Goal: Task Accomplishment & Management: Manage account settings

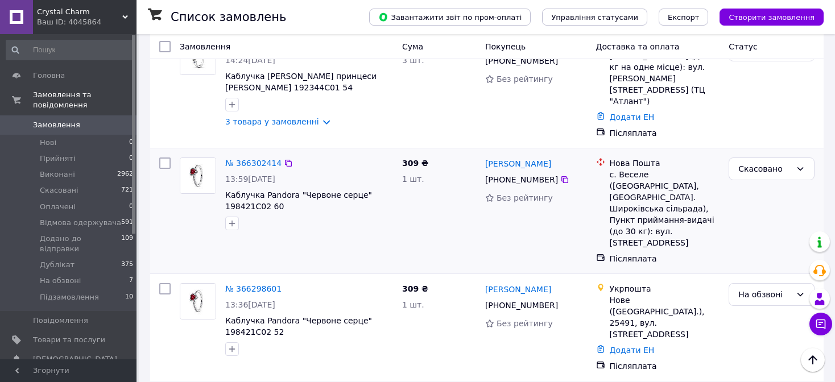
scroll to position [398, 0]
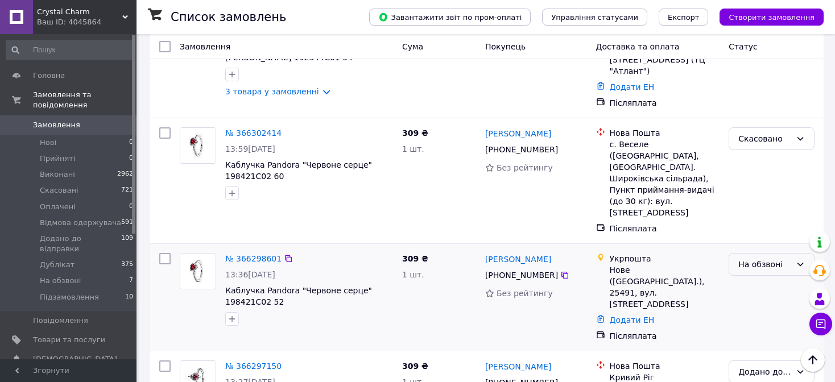
click at [757, 258] on div "На обзвоні" at bounding box center [765, 264] width 53 height 13
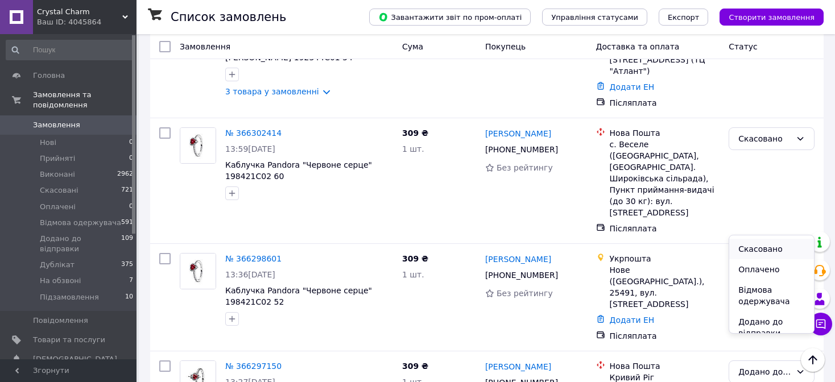
scroll to position [89, 0]
click at [751, 270] on li "Додано до відправки" at bounding box center [772, 277] width 85 height 32
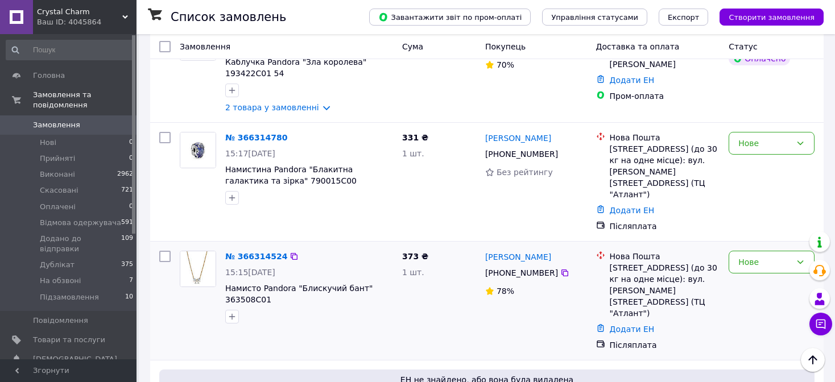
scroll to position [171, 0]
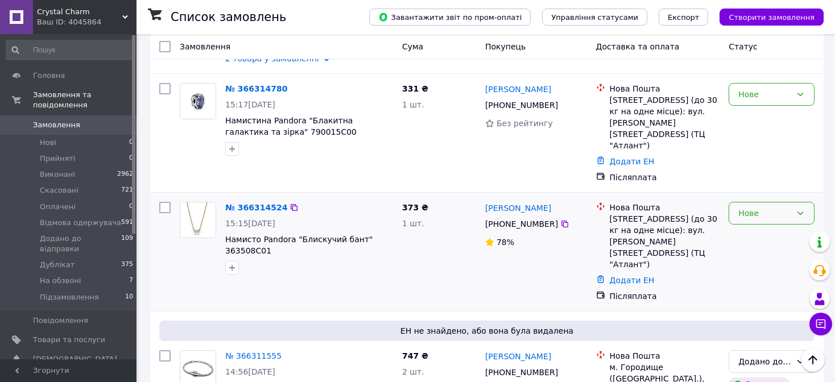
click at [753, 202] on div "Нове" at bounding box center [772, 213] width 86 height 23
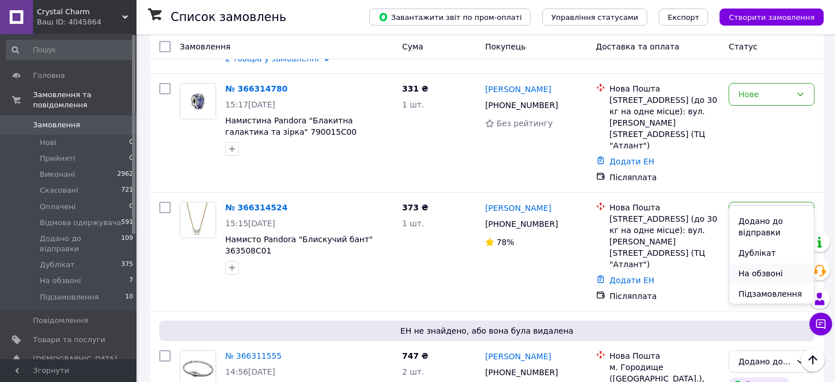
click at [757, 271] on li "На обзвоні" at bounding box center [772, 273] width 85 height 20
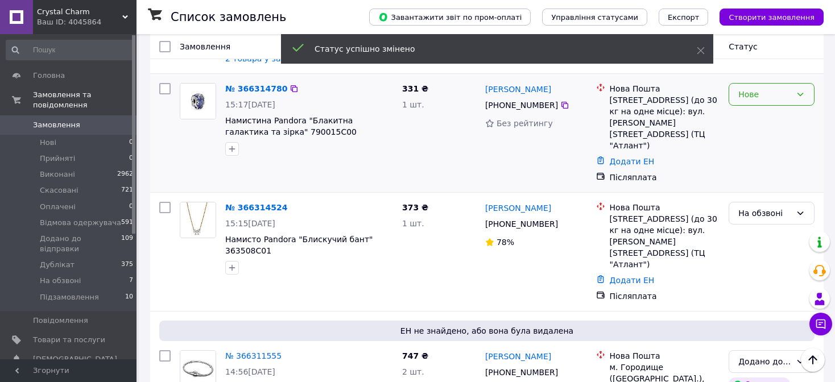
click at [766, 98] on div "Нове" at bounding box center [765, 94] width 53 height 13
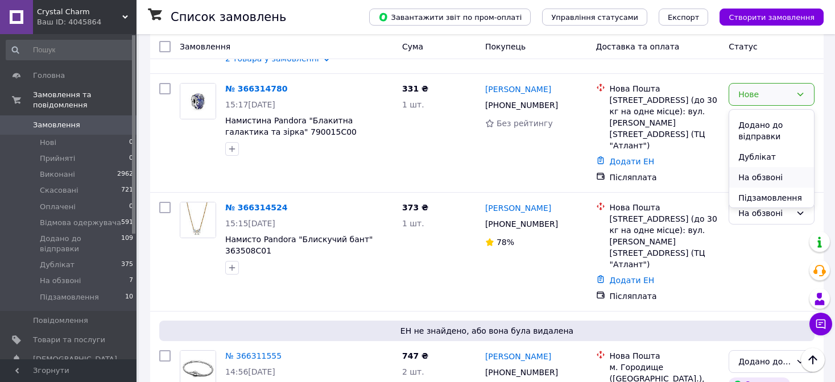
click at [765, 180] on li "На обзвоні" at bounding box center [772, 177] width 85 height 20
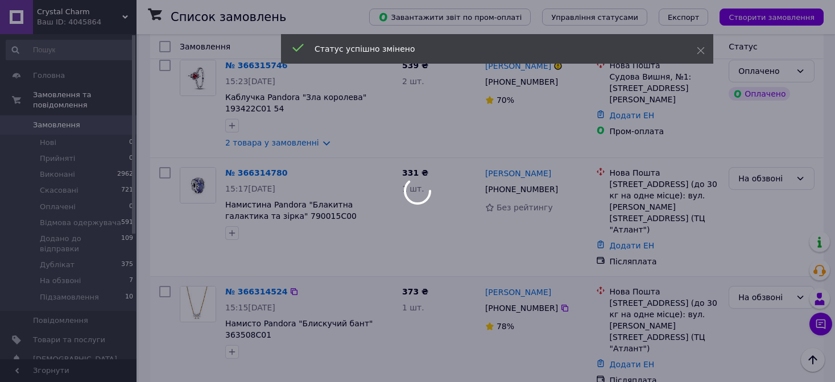
scroll to position [0, 0]
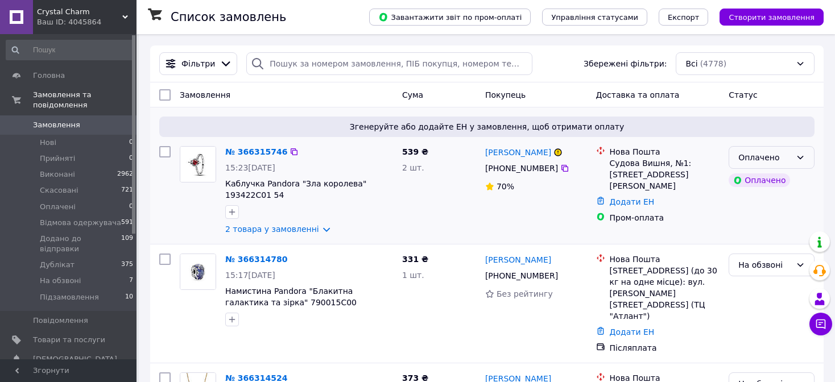
click at [784, 161] on div "Оплачено" at bounding box center [765, 157] width 53 height 13
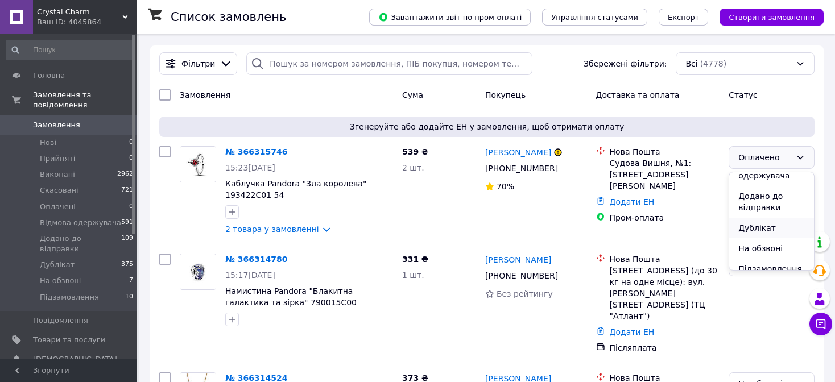
scroll to position [89, 0]
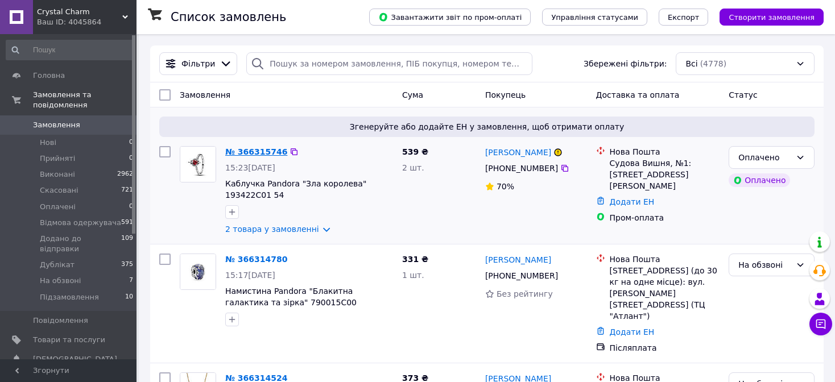
click at [260, 151] on link "№ 366315746" at bounding box center [256, 151] width 62 height 9
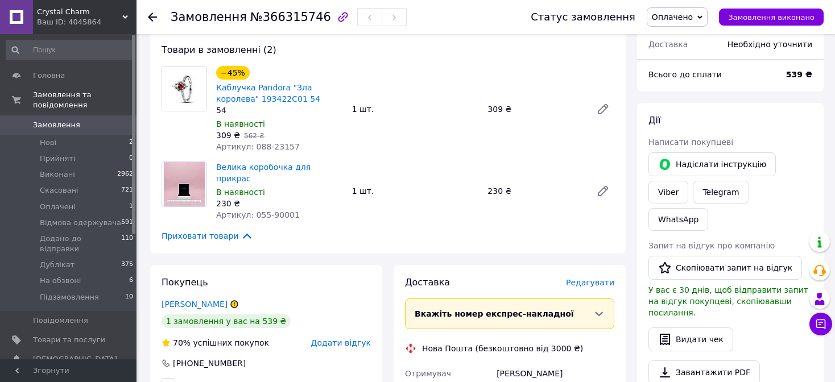
scroll to position [341, 0]
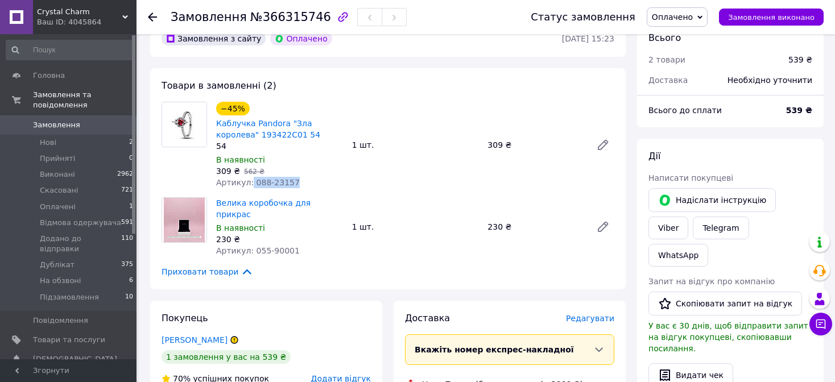
drag, startPoint x: 248, startPoint y: 168, endPoint x: 296, endPoint y: 172, distance: 48.0
click at [296, 177] on div "Артикул: 088-23157" at bounding box center [279, 182] width 127 height 11
copy span "088-23157"
drag, startPoint x: 251, startPoint y: 232, endPoint x: 298, endPoint y: 231, distance: 47.2
click at [298, 245] on div "Артикул: 055-90001" at bounding box center [279, 250] width 127 height 11
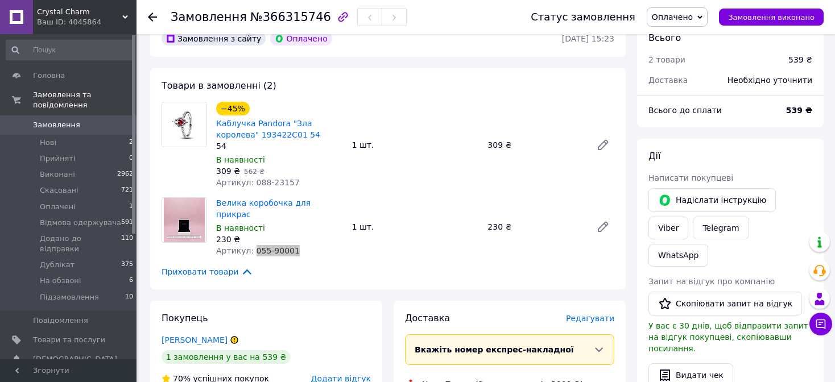
copy span "055-90001"
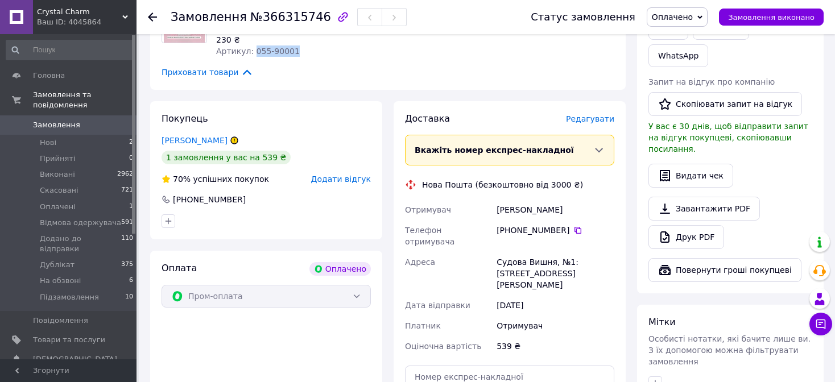
scroll to position [569, 0]
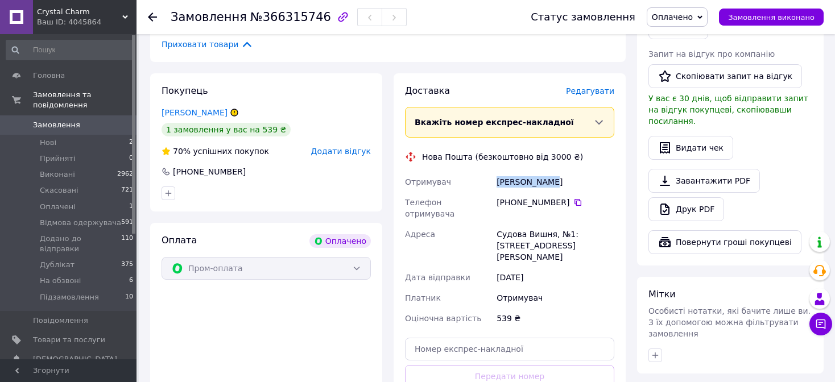
drag, startPoint x: 473, startPoint y: 154, endPoint x: 563, endPoint y: 160, distance: 90.1
click at [563, 172] on div "Отримувач Солтис Вадим Телефон отримувача +380 95 779 43 72   Адреса Судова Виш…" at bounding box center [510, 250] width 214 height 157
copy div "Отримувач Солтис Вадим"
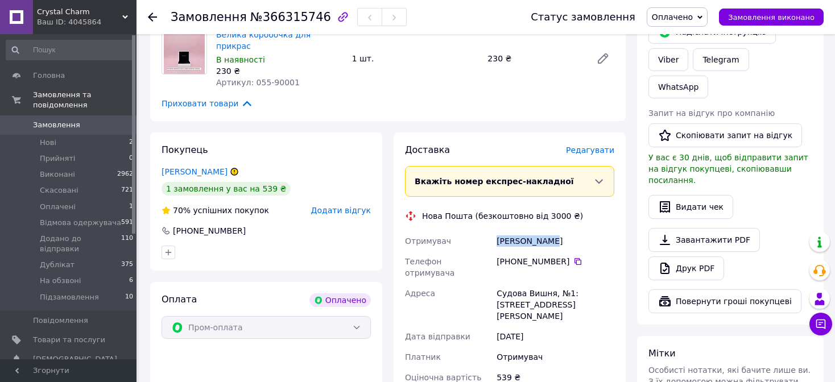
scroll to position [508, 0]
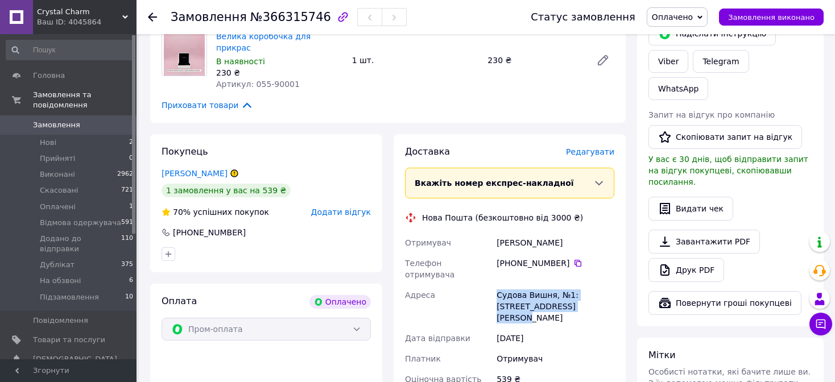
drag, startPoint x: 488, startPoint y: 256, endPoint x: 571, endPoint y: 271, distance: 84.5
click at [571, 271] on div "Отримувач Солтис Вадим Телефон отримувача +380 95 779 43 72   Адреса Судова Виш…" at bounding box center [510, 311] width 214 height 157
copy div "Адреса Судова Вишня, №1: площа Івана Франка, 14а"
click at [575, 260] on icon at bounding box center [578, 263] width 7 height 7
click at [289, 21] on span "№366315746" at bounding box center [290, 17] width 81 height 14
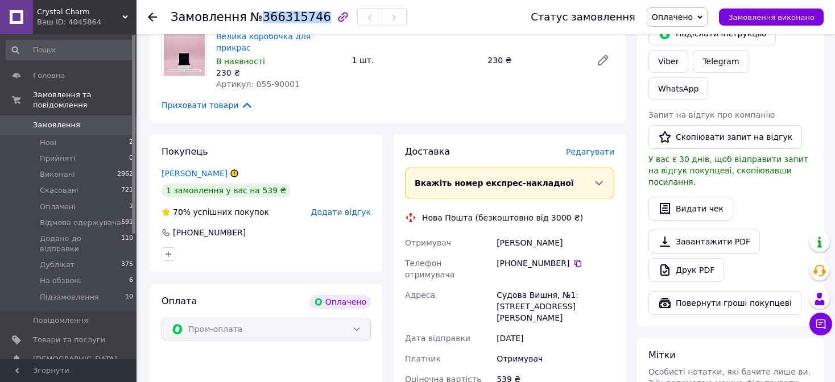
click at [289, 21] on span "№366315746" at bounding box center [290, 17] width 81 height 14
copy span "366315746"
click at [676, 14] on span "Оплачено" at bounding box center [672, 17] width 41 height 9
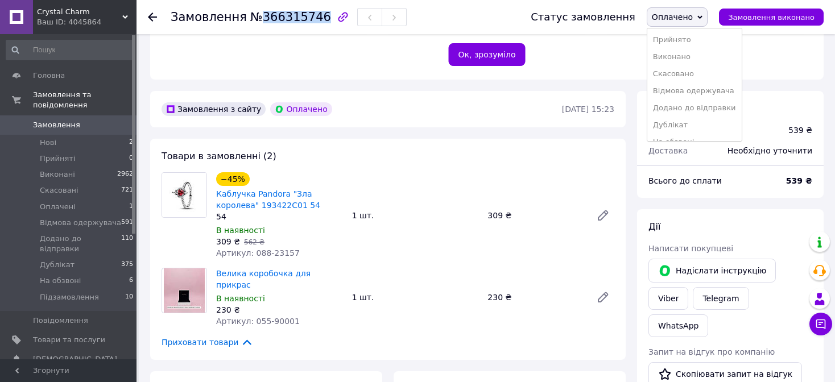
scroll to position [224, 0]
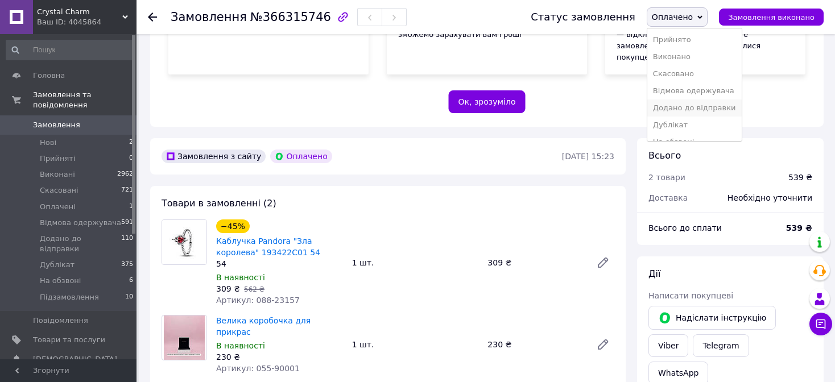
click at [703, 109] on li "Додано до відправки" at bounding box center [695, 108] width 94 height 17
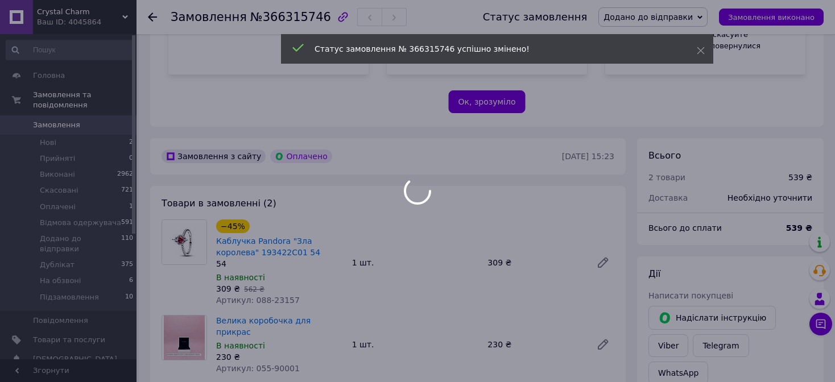
click at [150, 17] on div at bounding box center [417, 191] width 835 height 382
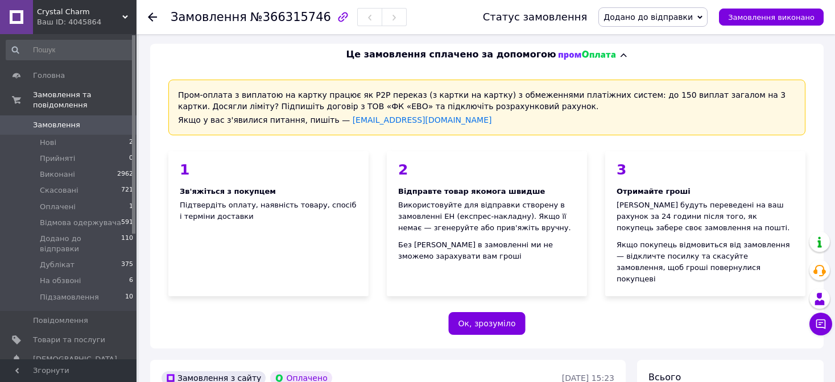
scroll to position [0, 0]
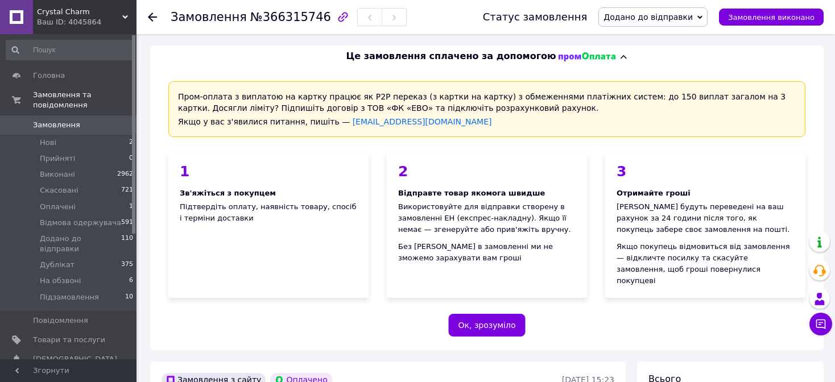
click at [148, 15] on icon at bounding box center [152, 17] width 9 height 9
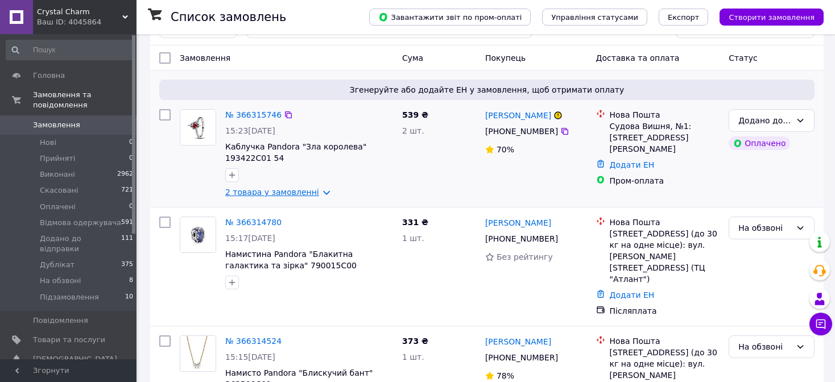
scroll to position [57, 0]
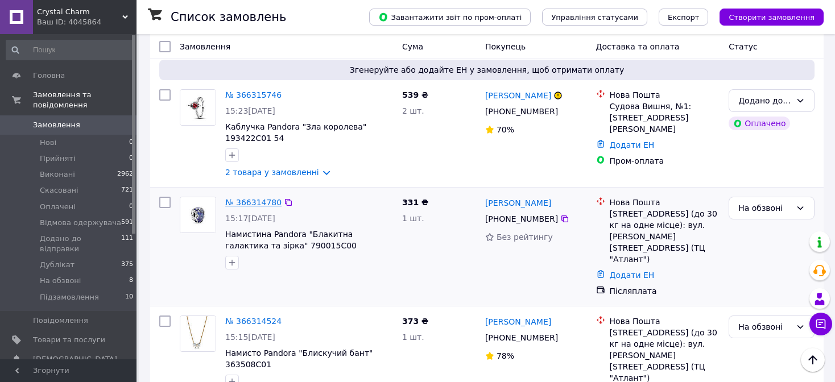
click at [260, 204] on link "№ 366314780" at bounding box center [253, 202] width 56 height 9
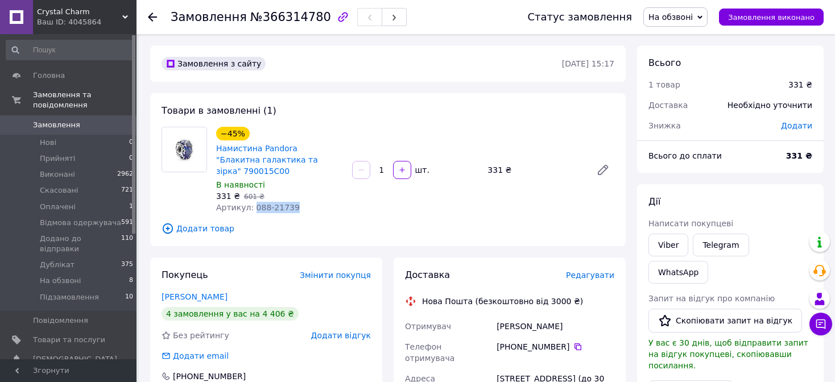
drag, startPoint x: 250, startPoint y: 197, endPoint x: 303, endPoint y: 201, distance: 53.6
click at [303, 202] on div "Артикул: 088-21739" at bounding box center [279, 207] width 127 height 11
copy span "088-21739"
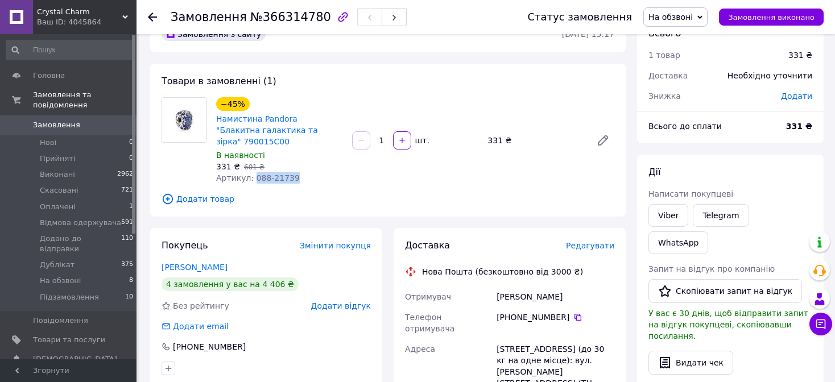
scroll to position [57, 0]
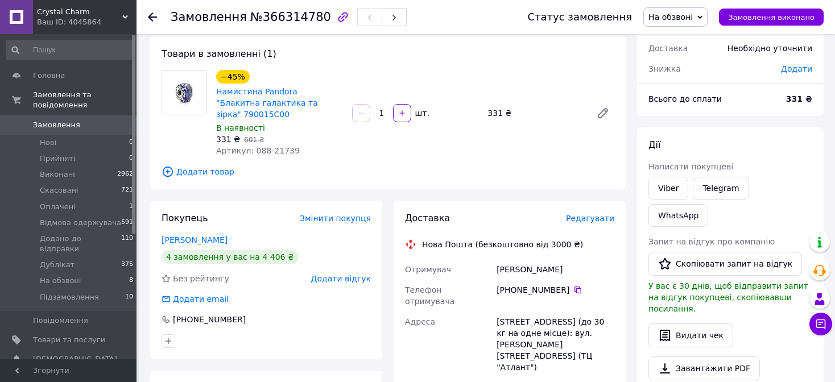
click at [147, 8] on div "Замовлення №366314780 Статус замовлення На обзвоні Прийнято Виконано Скасовано …" at bounding box center [486, 17] width 699 height 34
click at [150, 14] on icon at bounding box center [152, 17] width 9 height 9
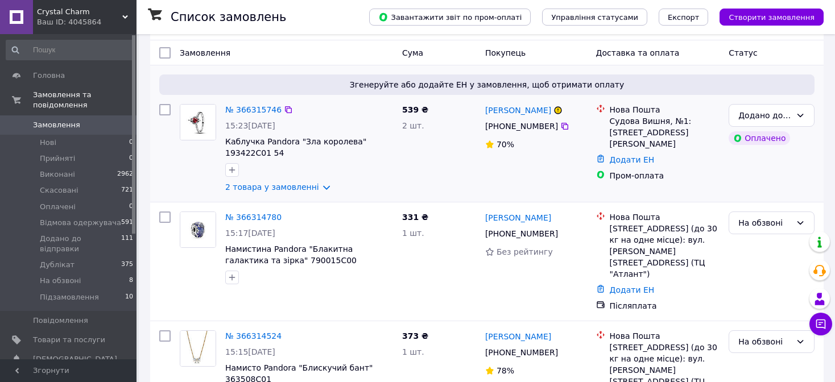
scroll to position [114, 0]
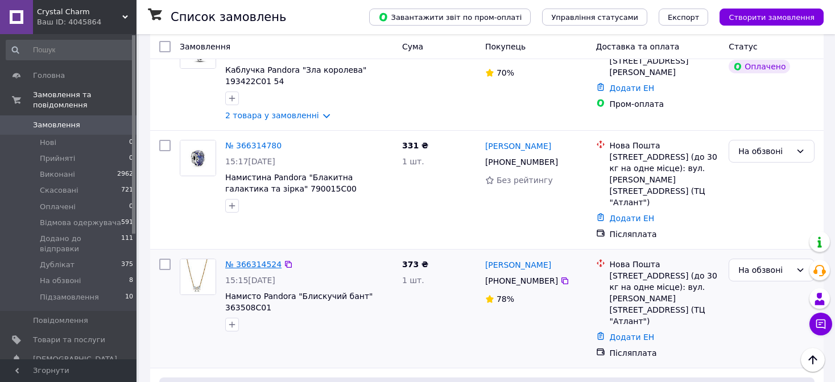
click at [245, 260] on link "№ 366314524" at bounding box center [253, 264] width 56 height 9
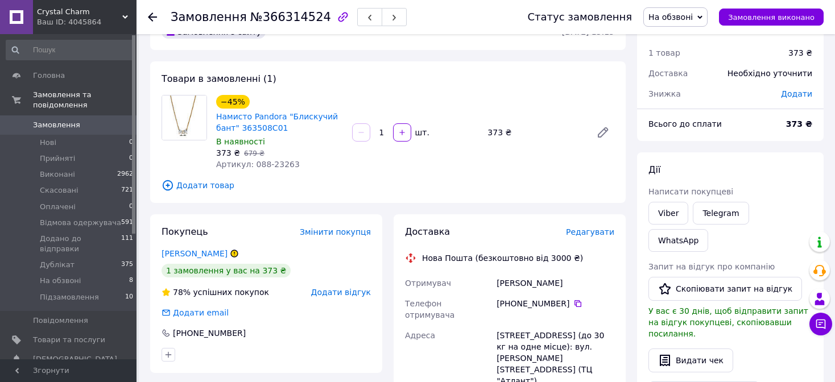
scroll to position [57, 0]
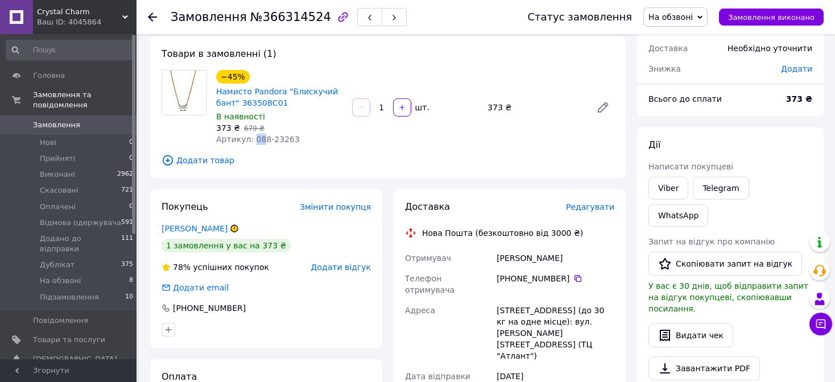
drag, startPoint x: 250, startPoint y: 137, endPoint x: 259, endPoint y: 139, distance: 9.3
click at [259, 139] on span "Артикул: 088-23263" at bounding box center [258, 139] width 84 height 9
click at [266, 158] on span "Додати товар" at bounding box center [388, 160] width 453 height 13
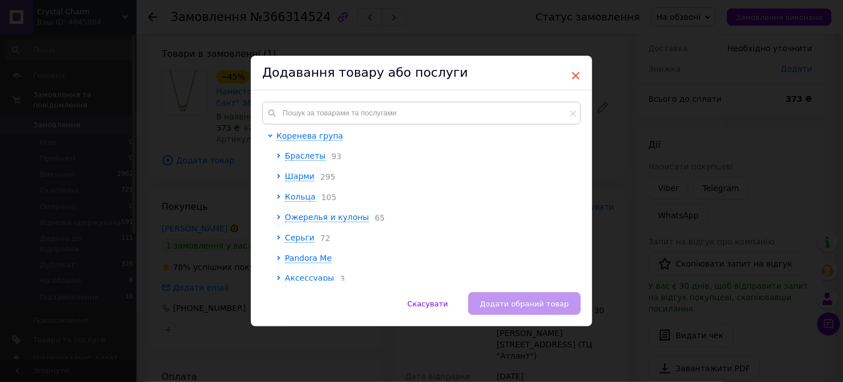
click at [573, 76] on span "×" at bounding box center [576, 75] width 10 height 19
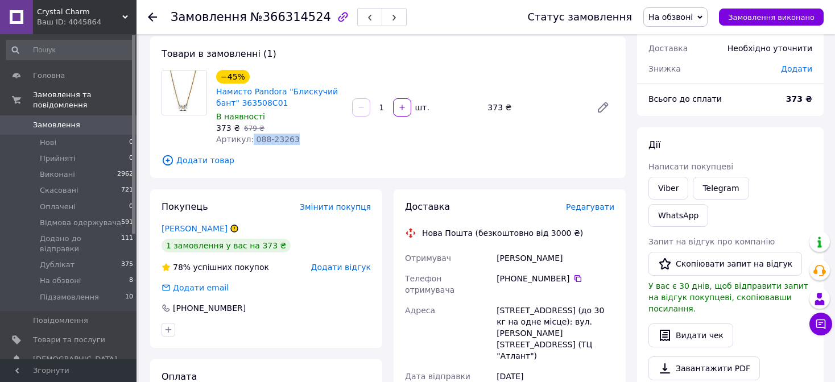
drag, startPoint x: 248, startPoint y: 138, endPoint x: 295, endPoint y: 139, distance: 46.7
click at [298, 143] on div "Артикул: 088-23263" at bounding box center [279, 139] width 127 height 11
copy span "088-23263"
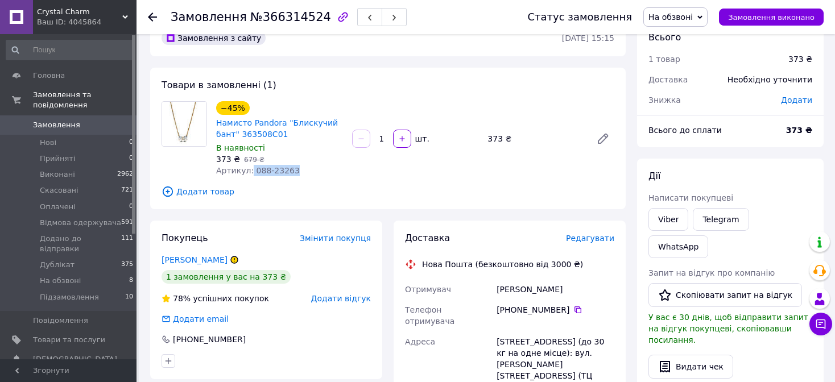
scroll to position [0, 0]
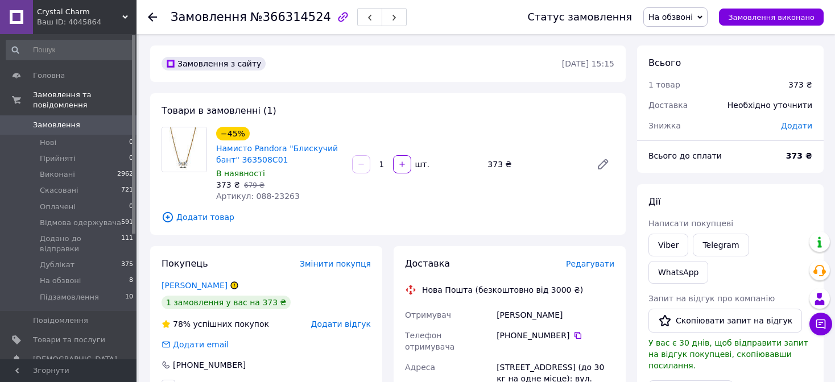
click at [152, 15] on icon at bounding box center [152, 17] width 9 height 9
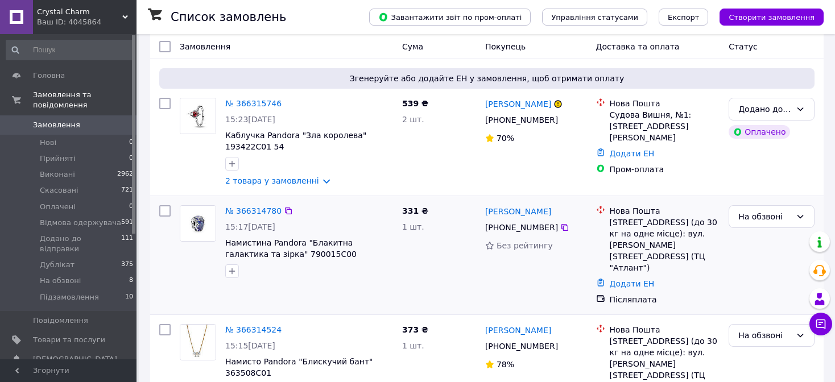
scroll to position [114, 0]
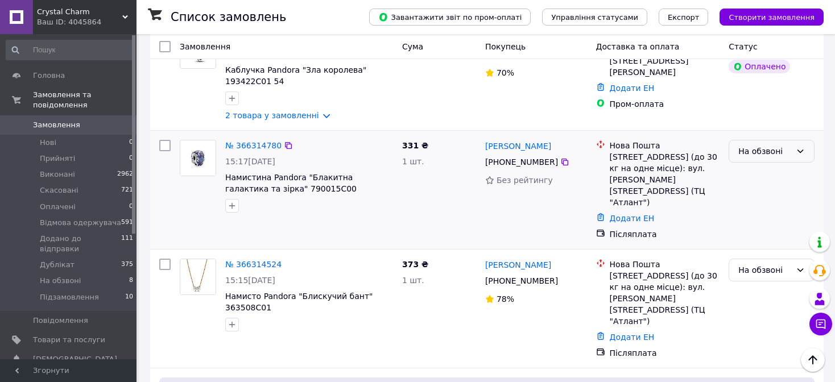
click at [776, 157] on div "На обзвоні" at bounding box center [765, 151] width 53 height 13
click at [762, 232] on li "Дублікат" at bounding box center [772, 234] width 85 height 20
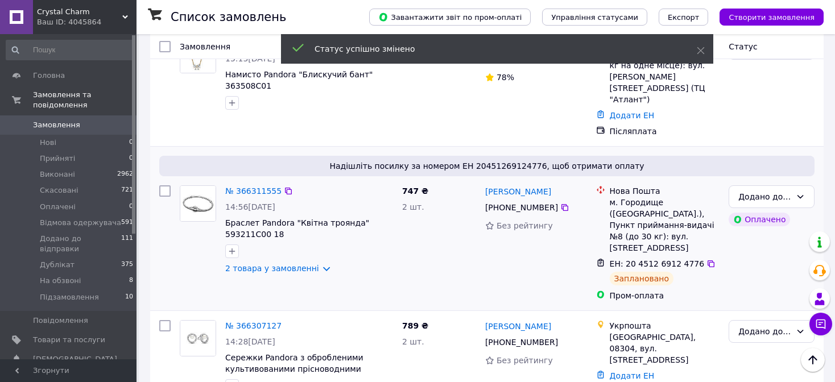
scroll to position [341, 0]
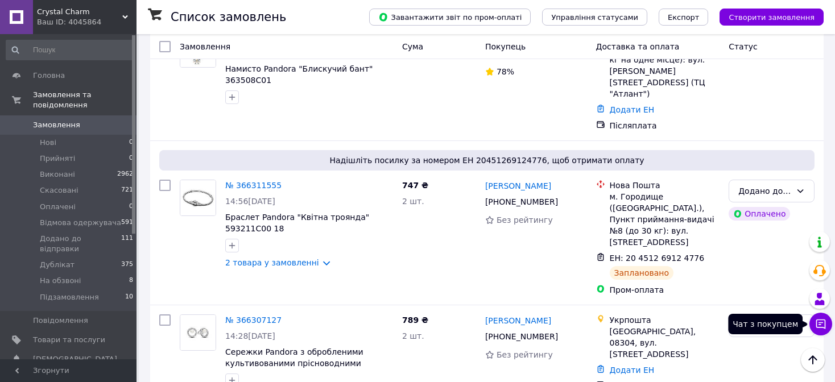
click at [817, 326] on icon at bounding box center [822, 325] width 10 height 10
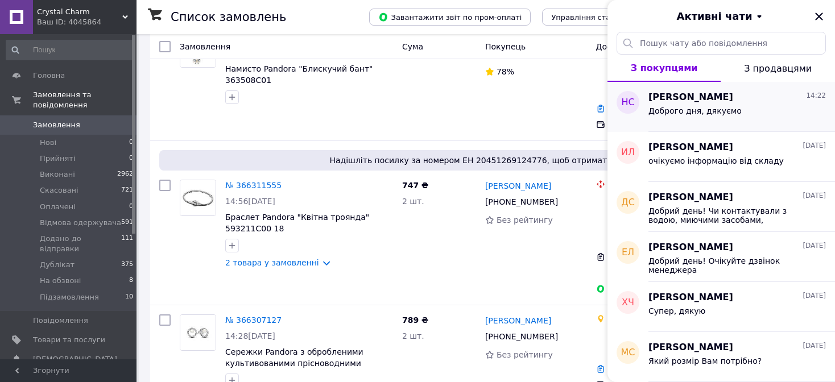
click at [689, 98] on span "Наталья Спивак" at bounding box center [691, 97] width 85 height 13
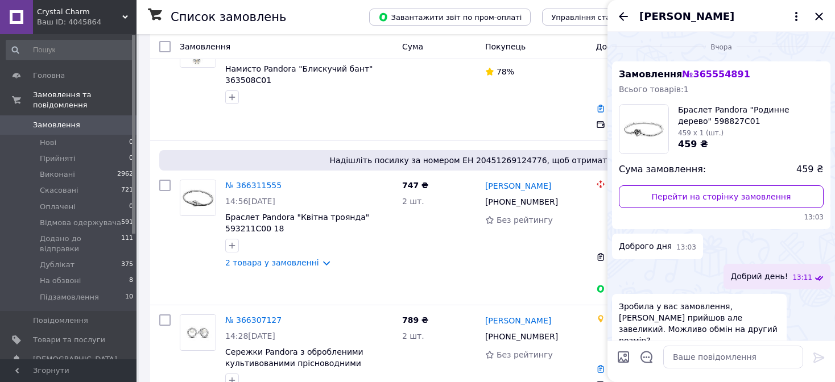
scroll to position [0, 0]
click at [702, 77] on span "№ 365554891" at bounding box center [716, 74] width 68 height 11
copy span "365554891"
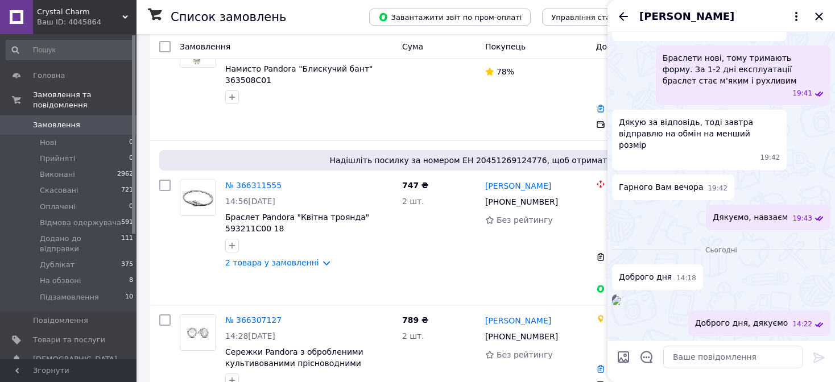
scroll to position [836, 0]
click at [621, 297] on img at bounding box center [616, 301] width 9 height 9
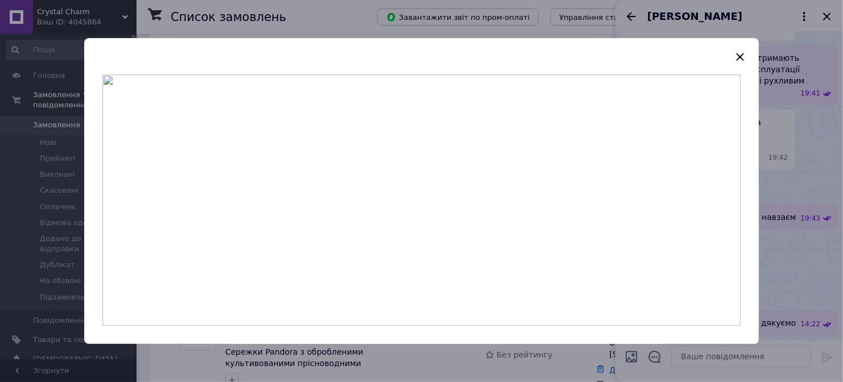
click at [308, 369] on div at bounding box center [421, 191] width 843 height 382
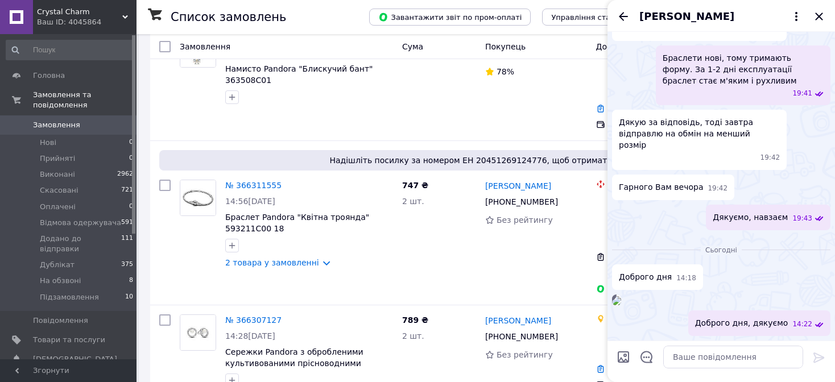
click at [621, 297] on img at bounding box center [616, 301] width 9 height 9
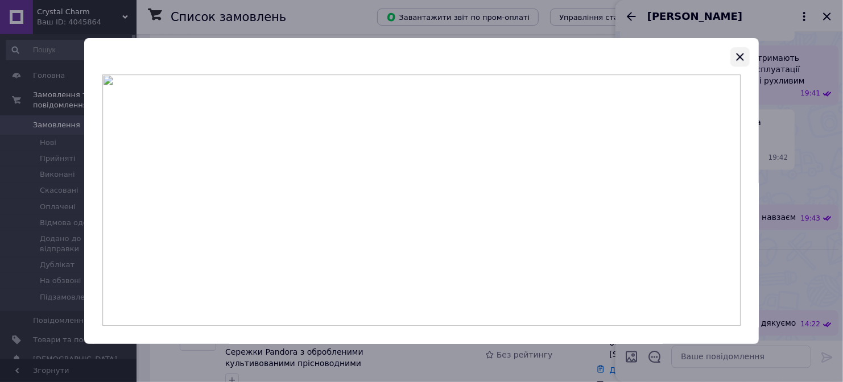
click at [740, 60] on icon "button" at bounding box center [741, 57] width 14 height 14
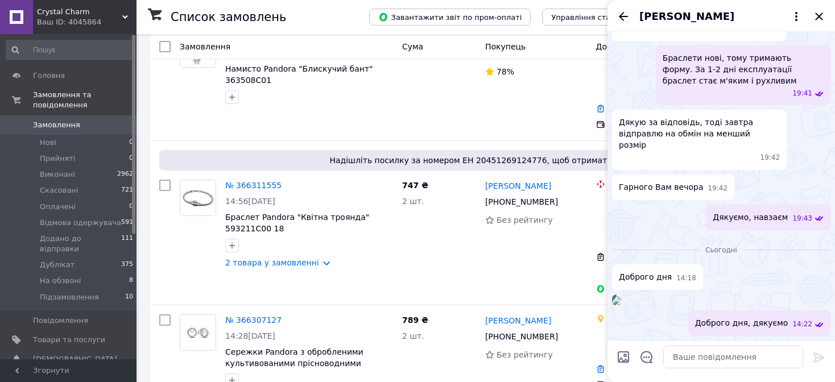
click at [617, 13] on icon "Назад" at bounding box center [624, 17] width 14 height 14
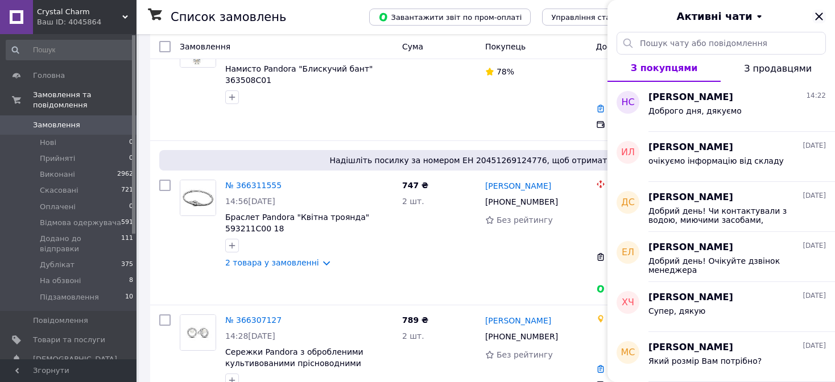
click at [818, 19] on icon "Закрити" at bounding box center [819, 16] width 7 height 7
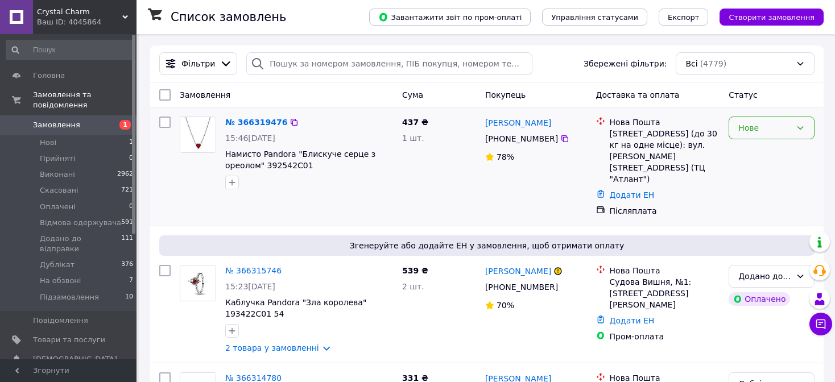
click at [750, 129] on div "Нове" at bounding box center [765, 128] width 53 height 13
click at [760, 212] on li "На обзвоні" at bounding box center [772, 210] width 85 height 20
click at [238, 123] on link "№ 366319476" at bounding box center [256, 122] width 62 height 9
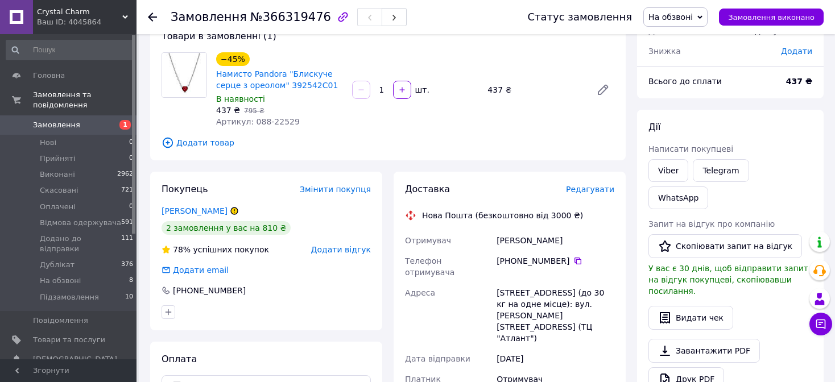
scroll to position [57, 0]
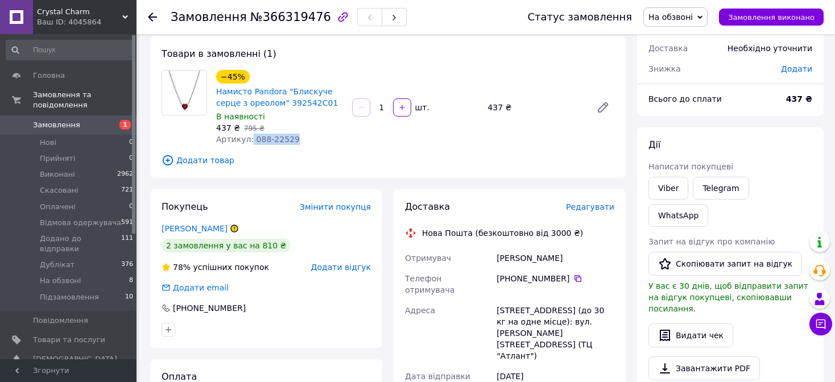
drag, startPoint x: 248, startPoint y: 140, endPoint x: 294, endPoint y: 141, distance: 46.1
click at [294, 141] on div "Артикул: 088-22529" at bounding box center [279, 139] width 127 height 11
copy span "088-22529"
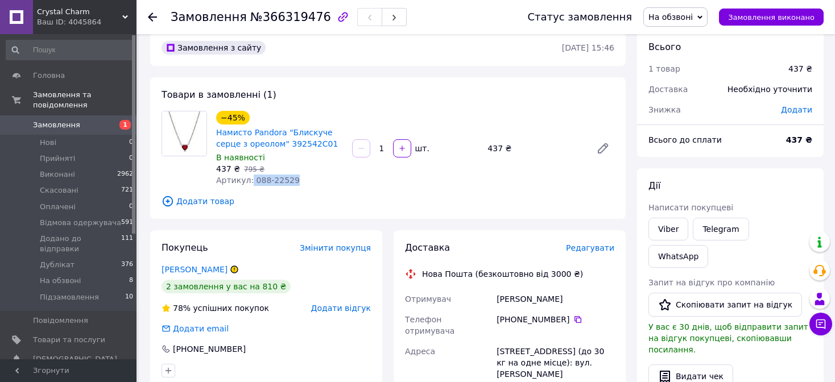
scroll to position [0, 0]
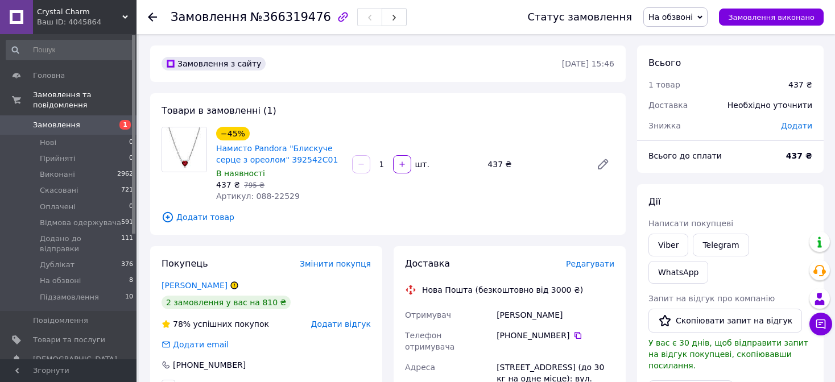
click at [149, 14] on icon at bounding box center [152, 17] width 9 height 9
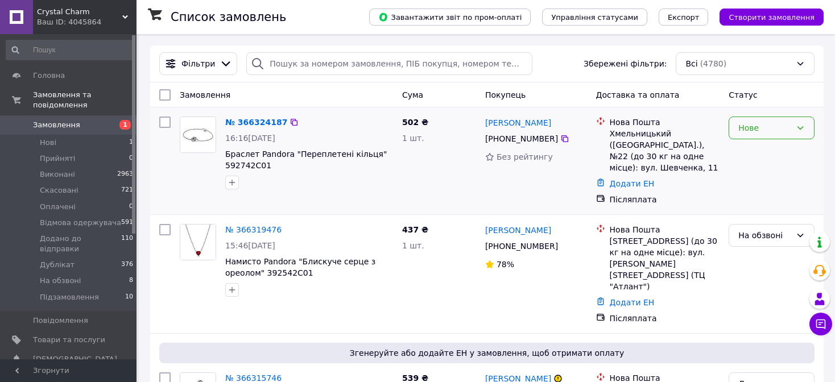
click at [757, 127] on div "Нове" at bounding box center [765, 128] width 53 height 13
click at [768, 206] on li "На обзвоні" at bounding box center [772, 210] width 85 height 20
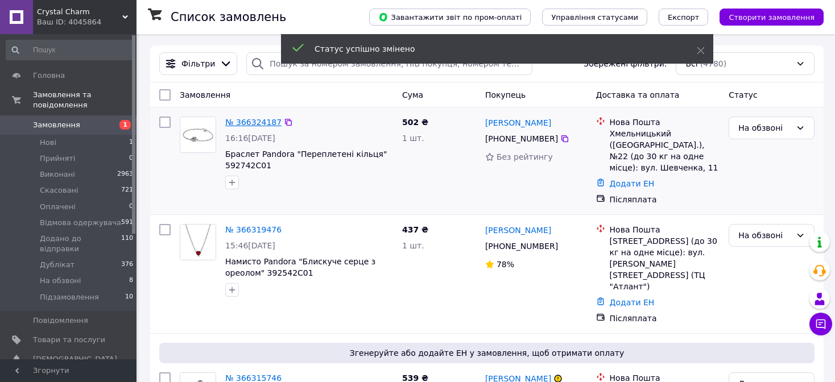
click at [252, 118] on link "№ 366324187" at bounding box center [253, 122] width 56 height 9
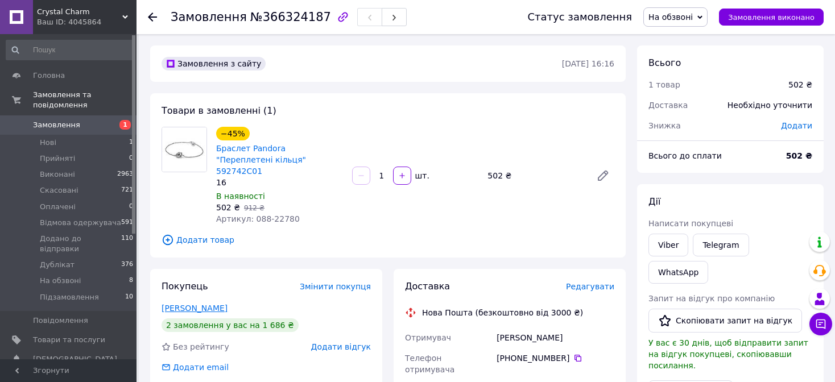
click at [190, 304] on link "Кернична Олександра" at bounding box center [195, 308] width 66 height 9
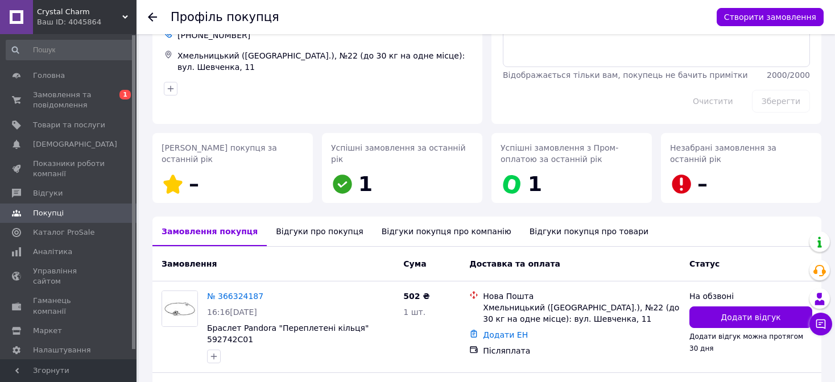
scroll to position [209, 0]
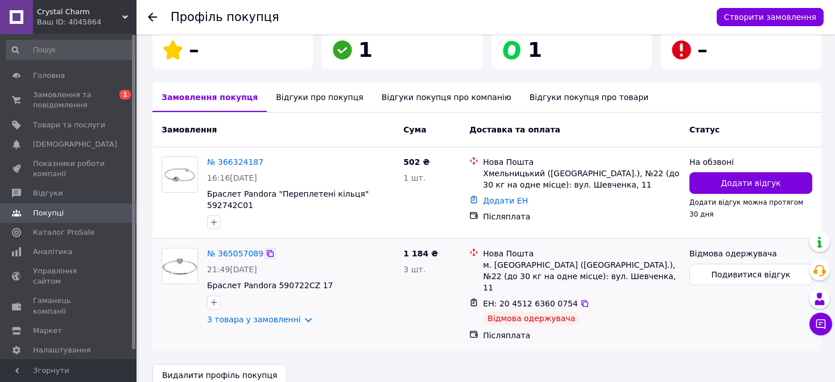
click at [267, 250] on icon at bounding box center [270, 253] width 7 height 7
click at [153, 15] on icon at bounding box center [152, 17] width 9 height 9
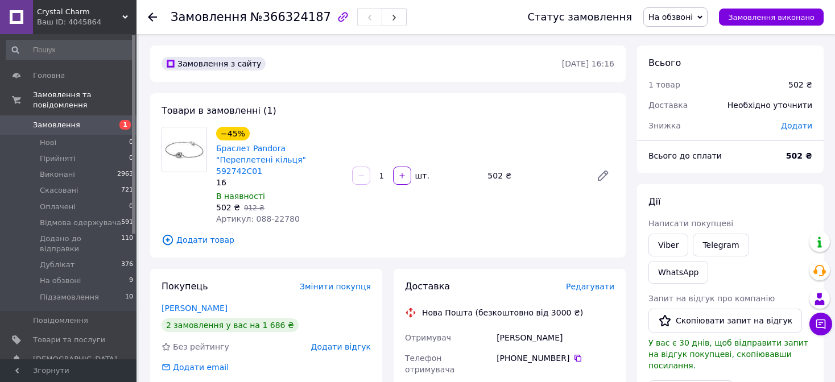
drag, startPoint x: 249, startPoint y: 214, endPoint x: 279, endPoint y: 212, distance: 30.2
click at [278, 213] on div "Артикул: 088-22780" at bounding box center [279, 218] width 127 height 11
drag, startPoint x: 289, startPoint y: 208, endPoint x: 250, endPoint y: 214, distance: 39.8
click at [250, 214] on div "Артикул: 088-22780" at bounding box center [279, 218] width 127 height 11
copy span "088-22780"
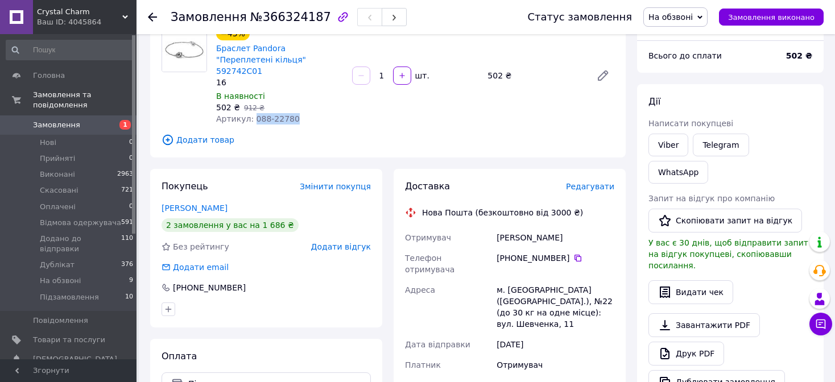
scroll to position [114, 0]
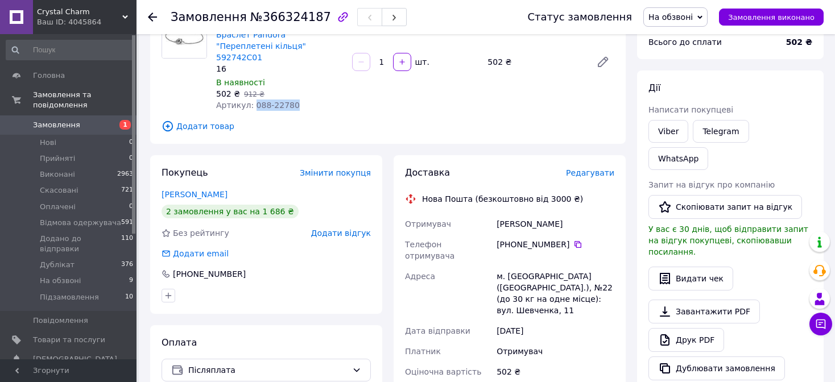
drag, startPoint x: 493, startPoint y: 212, endPoint x: 591, endPoint y: 212, distance: 97.3
click at [594, 214] on div "Отримувач Кернична Олександра Телефон отримувача +380 68 014 18 55   Адреса м. …" at bounding box center [510, 340] width 214 height 253
copy div "Отримувач Кернична Олександра"
click at [574, 240] on icon at bounding box center [578, 244] width 9 height 9
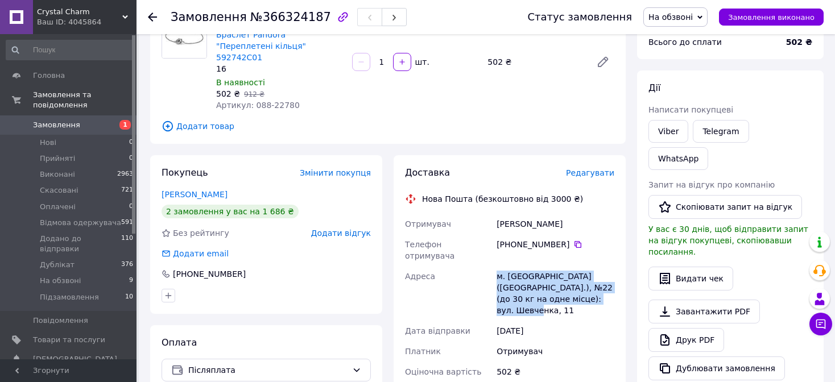
drag, startPoint x: 493, startPoint y: 249, endPoint x: 611, endPoint y: 279, distance: 121.5
click at [611, 279] on div "Отримувач Кернична Олександра Телефон отримувача +380 68 014 18 55   Адреса м. …" at bounding box center [510, 340] width 214 height 253
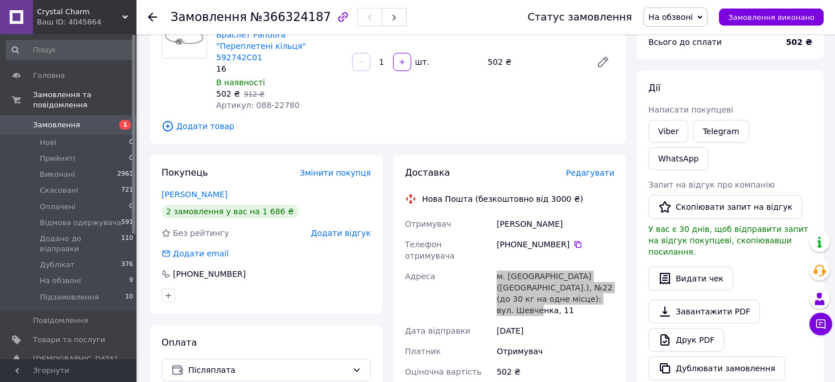
copy div "Адреса м. Хмельницький (Хмельницька обл.), №22 (до 30 кг на одне місце): вул. Ш…"
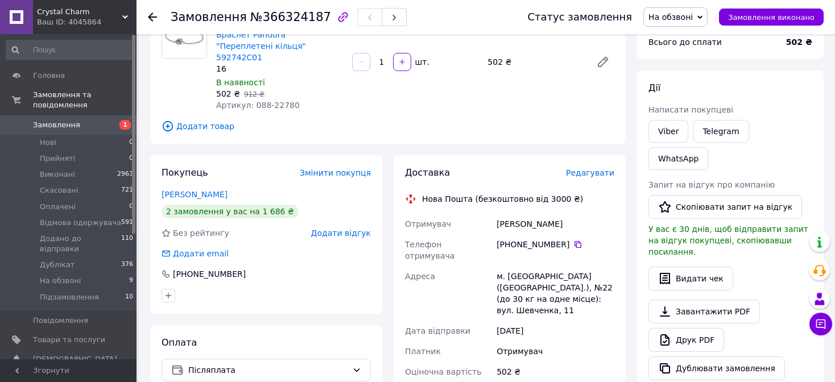
click at [288, 14] on span "№366324187" at bounding box center [290, 17] width 81 height 14
copy span "366324187"
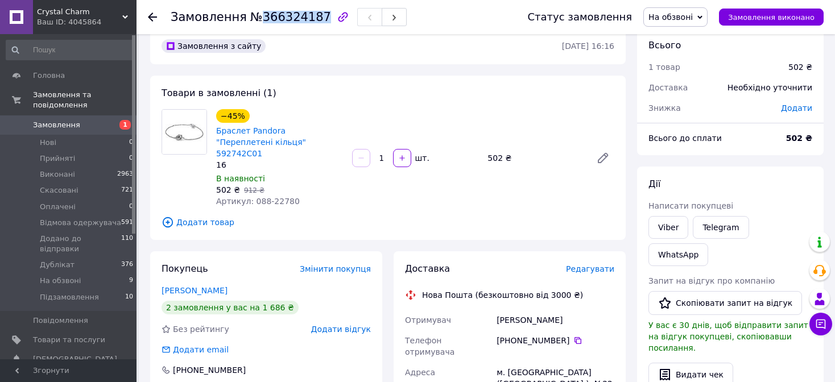
scroll to position [0, 0]
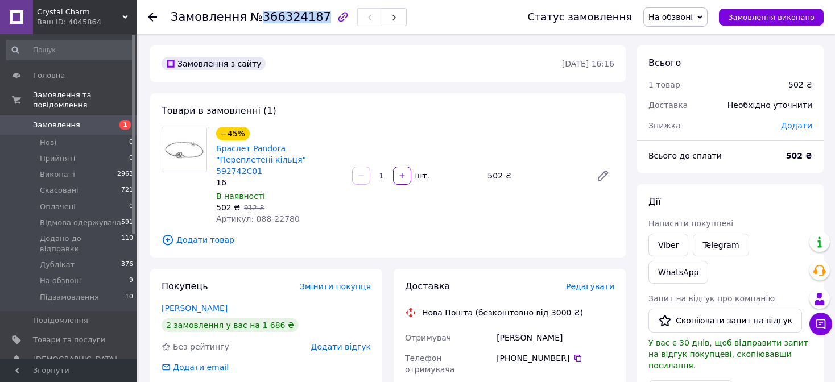
click at [693, 16] on span "На обзвоні" at bounding box center [671, 17] width 44 height 9
click at [691, 123] on li "Додано до відправки" at bounding box center [691, 125] width 94 height 17
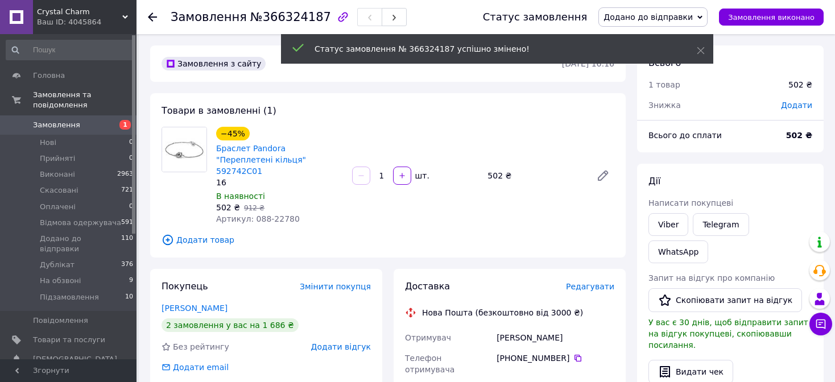
click at [152, 14] on icon at bounding box center [152, 17] width 9 height 9
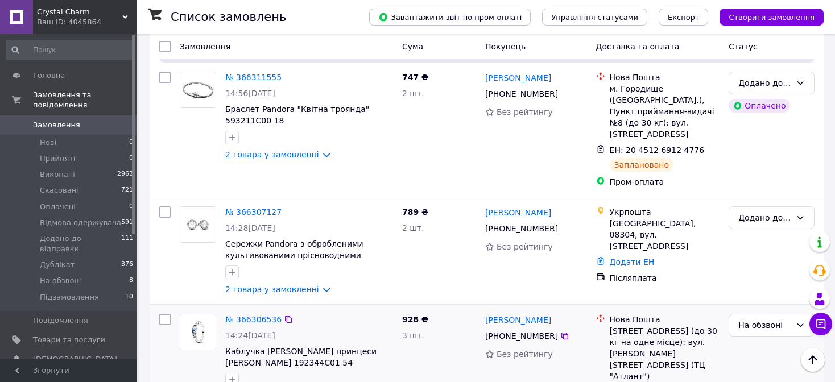
scroll to position [683, 0]
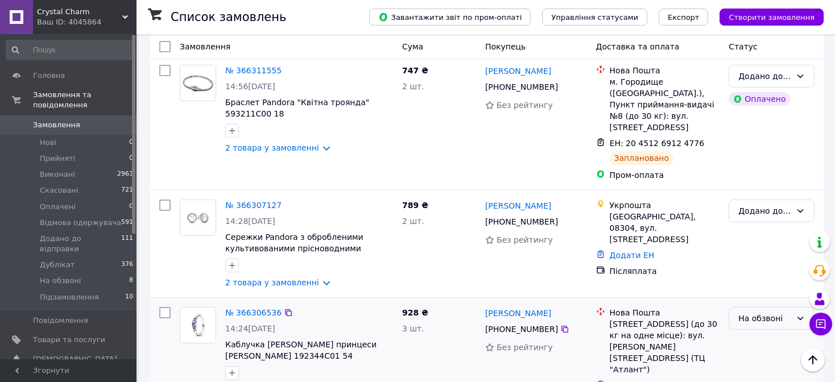
click at [762, 312] on div "На обзвоні" at bounding box center [765, 318] width 53 height 13
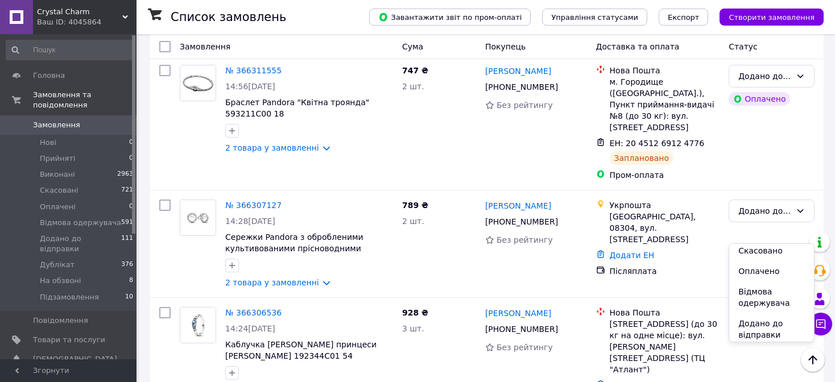
scroll to position [89, 0]
click at [760, 281] on li "Додано до відправки" at bounding box center [772, 285] width 85 height 32
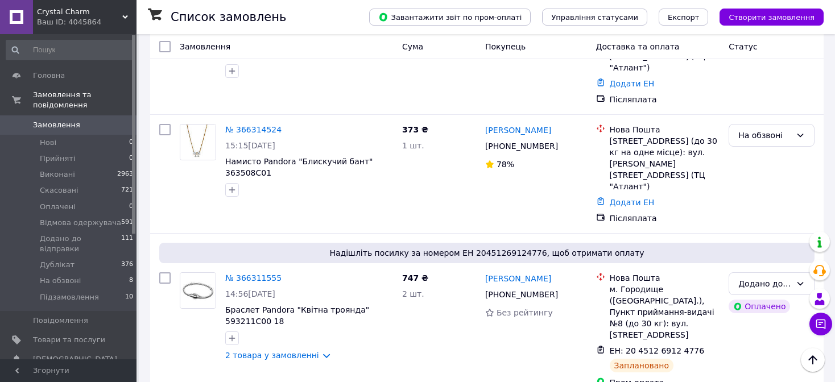
scroll to position [455, 0]
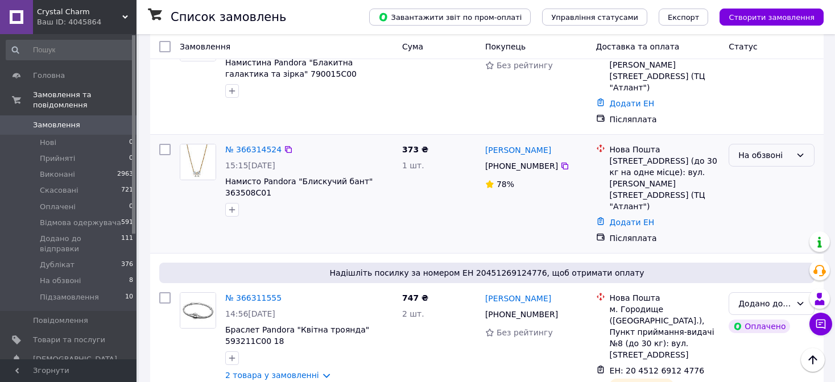
click at [756, 149] on div "На обзвоні" at bounding box center [765, 155] width 53 height 13
click at [757, 181] on li "Дублікат" at bounding box center [772, 181] width 85 height 20
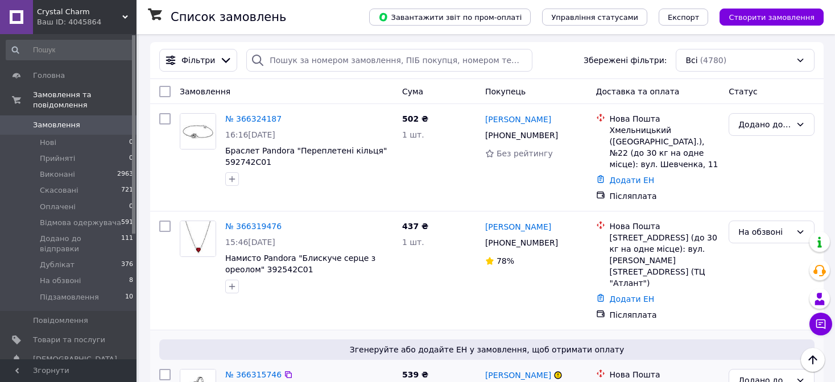
scroll to position [0, 0]
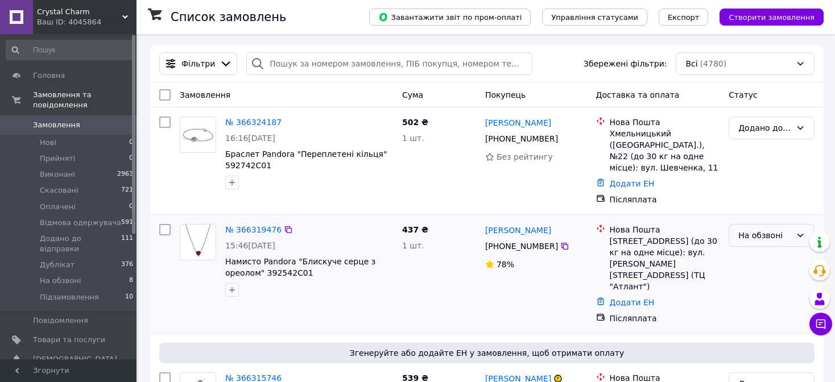
click at [751, 229] on div "На обзвоні" at bounding box center [765, 235] width 53 height 13
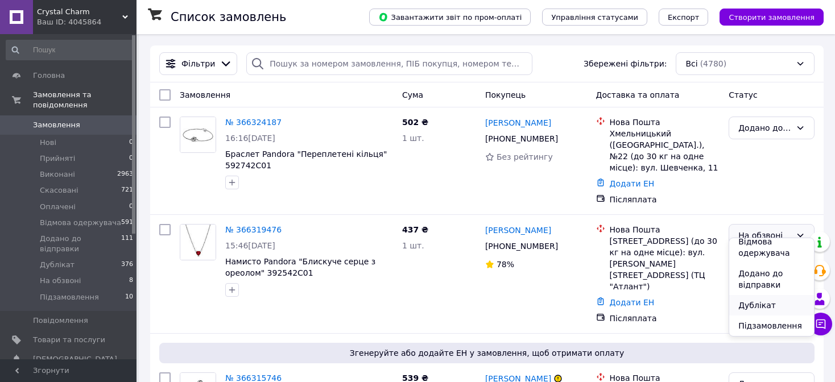
click at [755, 304] on li "Дублікат" at bounding box center [772, 305] width 85 height 20
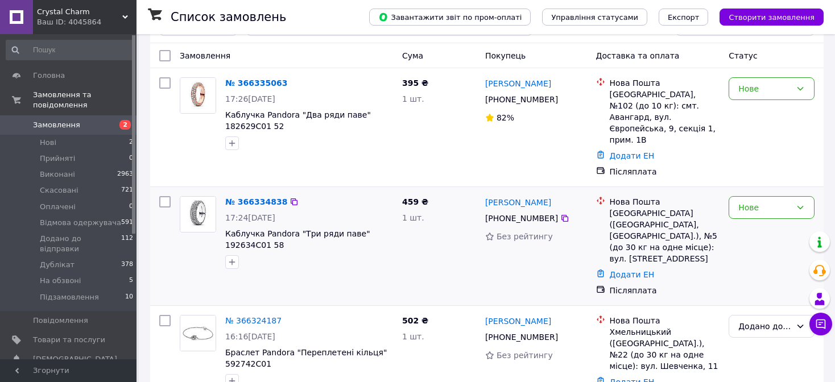
scroll to position [57, 0]
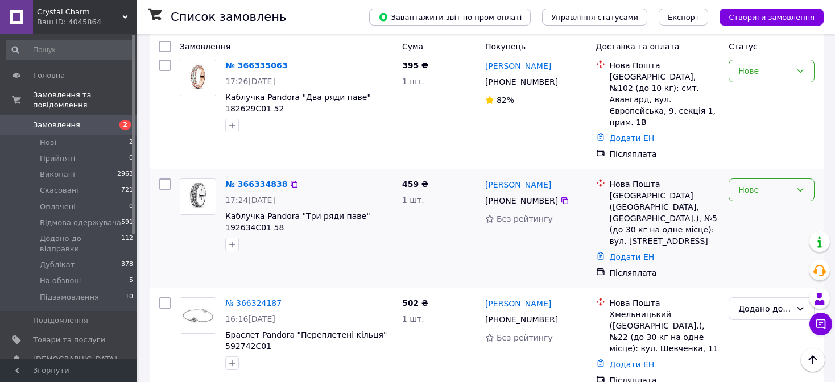
click at [751, 184] on div "Нове" at bounding box center [765, 190] width 53 height 13
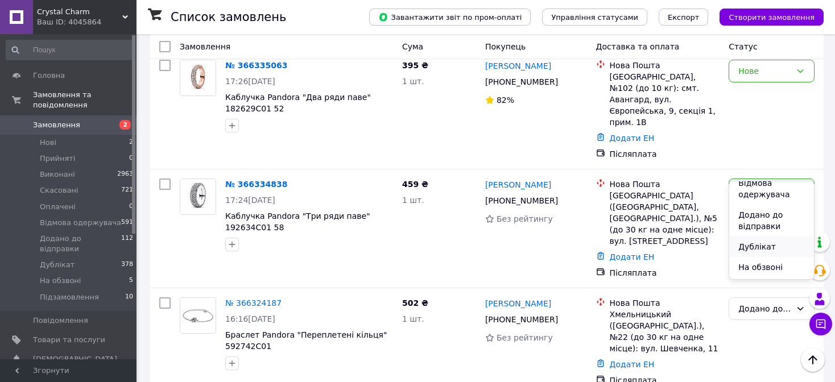
scroll to position [109, 0]
click at [766, 249] on li "На обзвоні" at bounding box center [772, 248] width 85 height 20
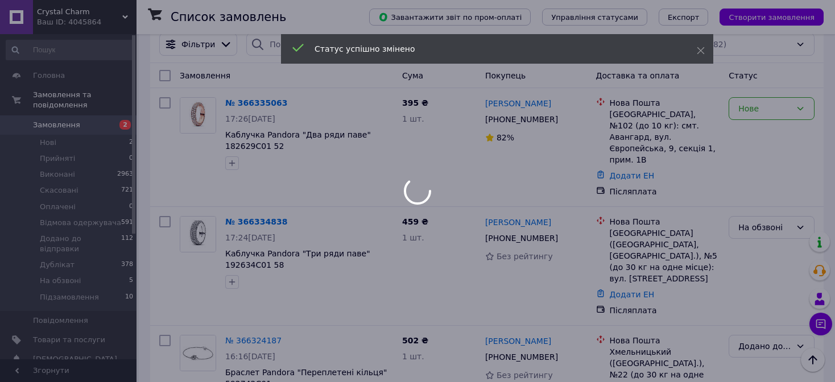
scroll to position [0, 0]
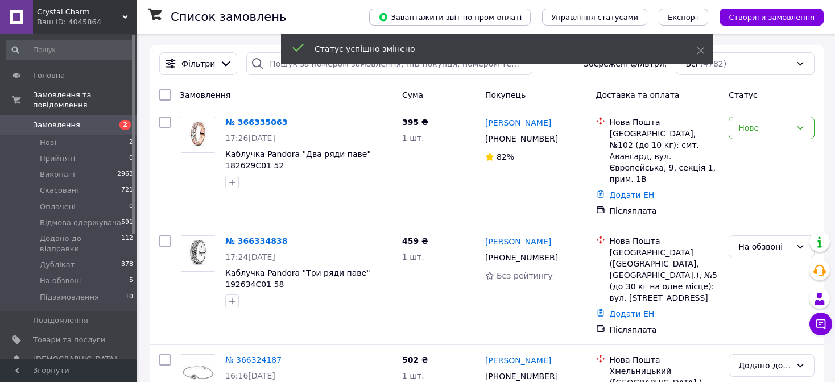
click at [773, 132] on div "Нове" at bounding box center [765, 128] width 53 height 13
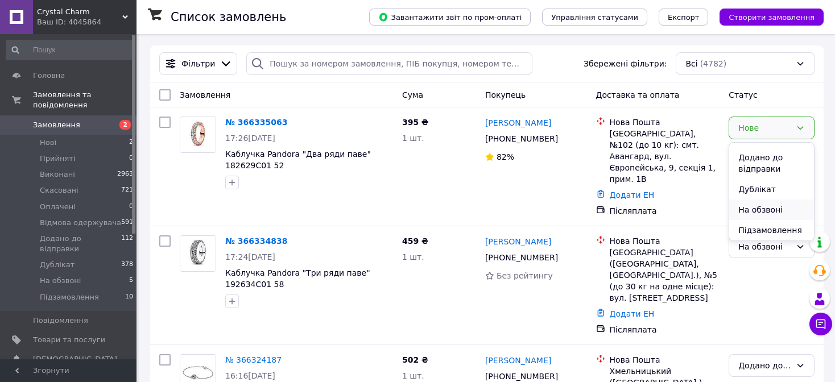
click at [761, 210] on li "На обзвоні" at bounding box center [772, 210] width 85 height 20
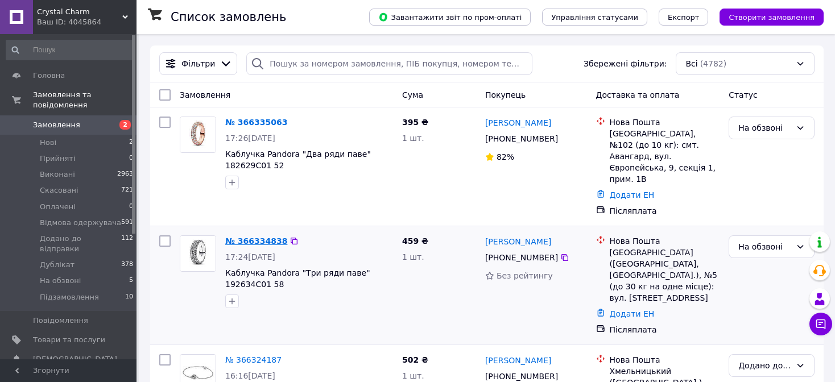
click at [267, 237] on link "№ 366334838" at bounding box center [256, 241] width 62 height 9
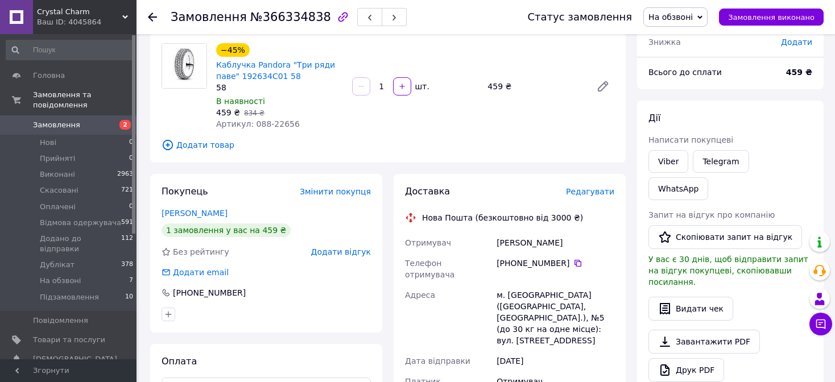
scroll to position [57, 0]
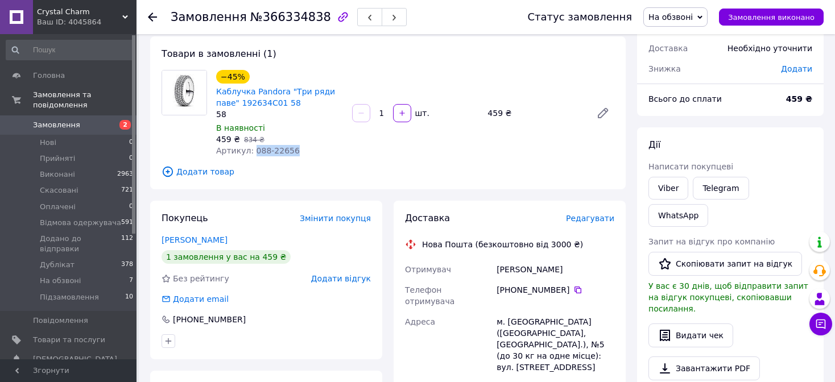
drag, startPoint x: 250, startPoint y: 146, endPoint x: 303, endPoint y: 153, distance: 52.8
click at [303, 153] on div "Артикул: 088-22656" at bounding box center [279, 150] width 127 height 11
copy span "088-22656"
drag, startPoint x: 496, startPoint y: 271, endPoint x: 583, endPoint y: 271, distance: 87.6
click at [583, 271] on div "Дементьєва Карина" at bounding box center [556, 270] width 122 height 20
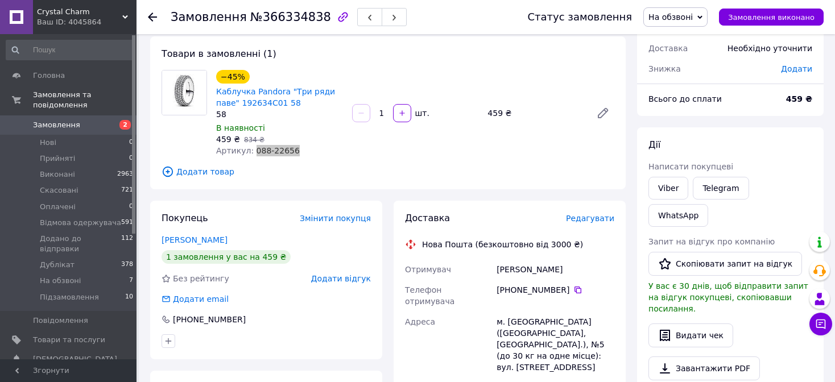
copy div "Дементьєва Карина"
click at [574, 291] on icon at bounding box center [578, 290] width 9 height 9
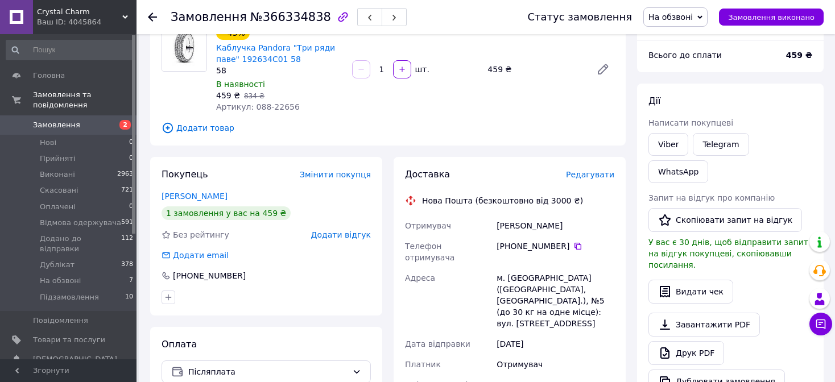
scroll to position [171, 0]
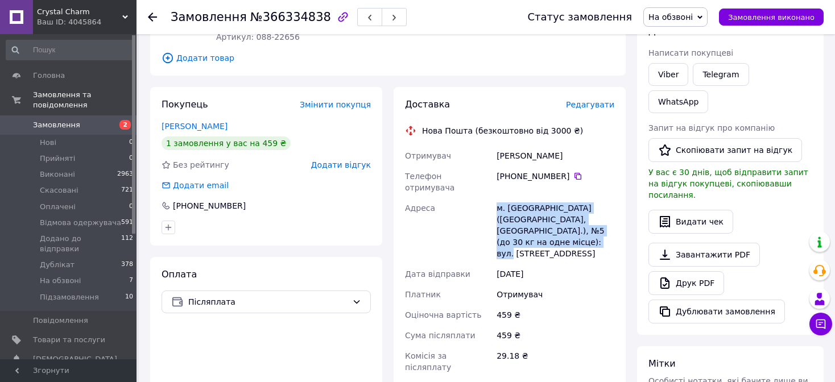
drag, startPoint x: 491, startPoint y: 199, endPoint x: 619, endPoint y: 224, distance: 130.0
click at [619, 224] on div "Доставка Редагувати Нова Пошта (безкоштовно від 3000 ₴) Отримувач Дементьєва Ка…" at bounding box center [510, 309] width 232 height 444
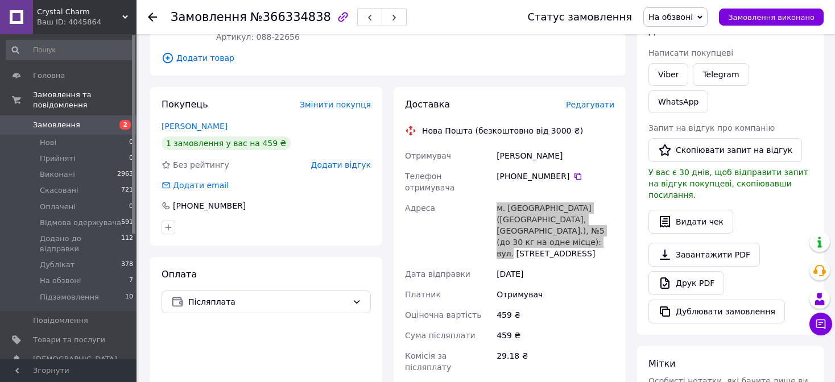
copy div "Адреса м. Запоріжжя (Запорізька обл., Запорізький р-н.), №5 (до 30 кг на одне м…"
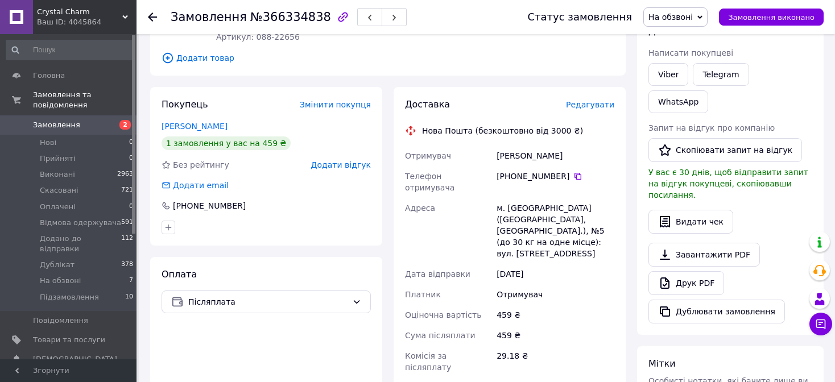
click at [263, 19] on span "№366334838" at bounding box center [290, 17] width 81 height 14
copy span "366334838"
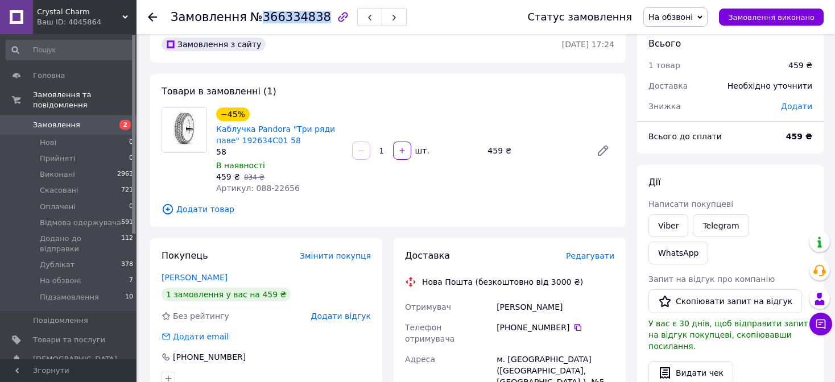
scroll to position [0, 0]
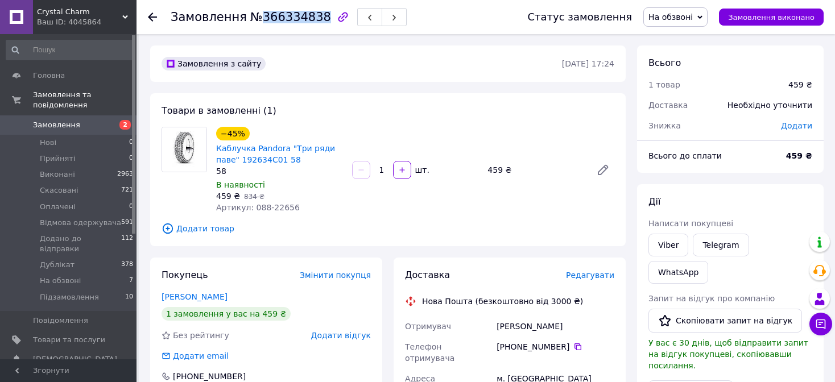
drag, startPoint x: 691, startPoint y: 18, endPoint x: 695, endPoint y: 40, distance: 22.5
click at [691, 17] on span "На обзвоні" at bounding box center [671, 17] width 44 height 9
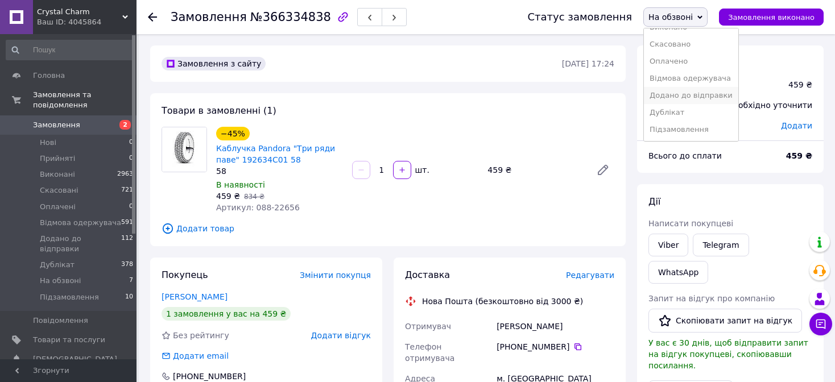
click at [711, 97] on li "Додано до відправки" at bounding box center [691, 95] width 94 height 17
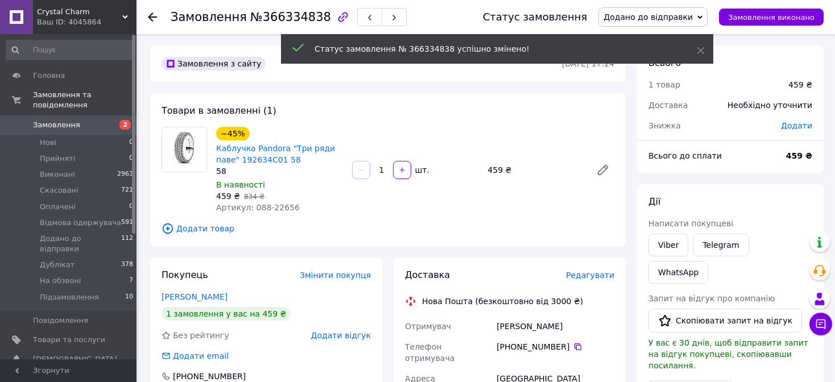
click at [151, 17] on use at bounding box center [152, 17] width 9 height 9
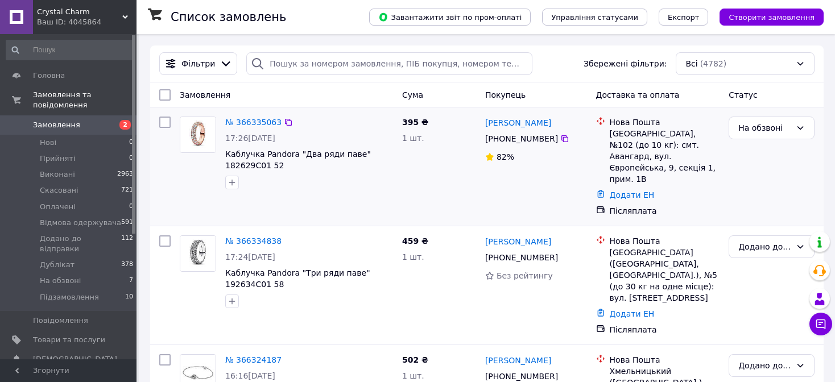
click at [574, 127] on div "[PERSON_NAME]" at bounding box center [536, 123] width 104 height 14
click at [257, 124] on link "№ 366335063" at bounding box center [253, 122] width 56 height 9
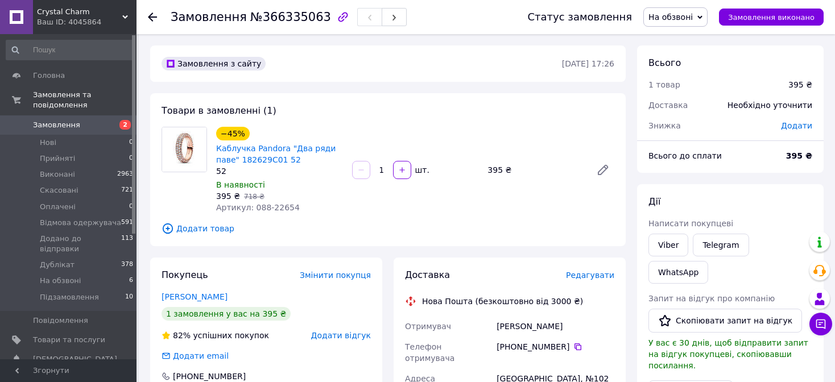
drag, startPoint x: 250, startPoint y: 205, endPoint x: 295, endPoint y: 205, distance: 45.5
click at [295, 205] on div "Артикул: 088-22654" at bounding box center [279, 207] width 127 height 11
drag, startPoint x: 295, startPoint y: 205, endPoint x: 249, endPoint y: 212, distance: 46.6
click at [249, 212] on div "Артикул: 088-22654" at bounding box center [279, 207] width 127 height 11
copy span "088-22654"
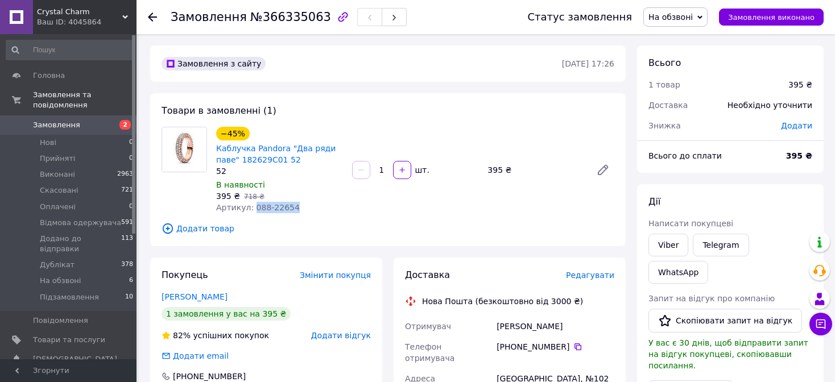
drag, startPoint x: 481, startPoint y: 333, endPoint x: 584, endPoint y: 326, distance: 102.7
copy div "Отримувач Нестерова Юлия"
click at [575, 351] on icon at bounding box center [578, 347] width 9 height 9
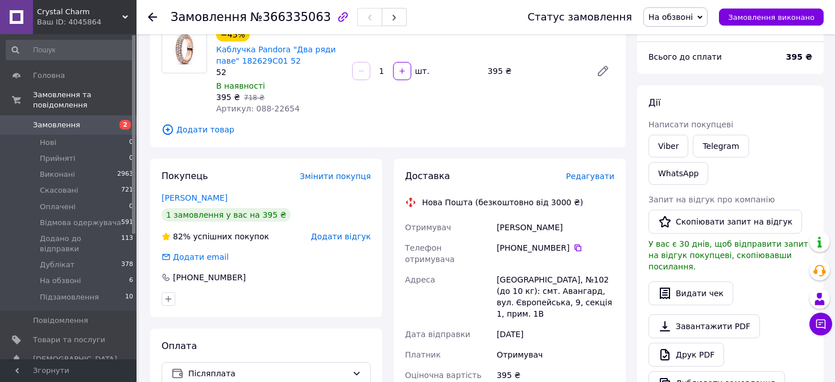
scroll to position [114, 0]
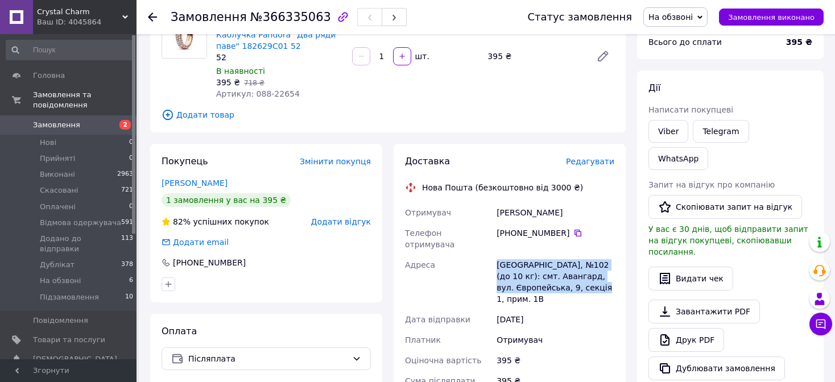
drag, startPoint x: 496, startPoint y: 254, endPoint x: 553, endPoint y: 263, distance: 57.6
click at [576, 279] on div "Отримувач Нестерова Юлия Телефон отримувача +380 98 521 05 88   Адреса Одеса, №…" at bounding box center [510, 329] width 214 height 253
copy div "Адреса Одеса, №102 (до 10 кг): смт. Авангард, вул. Європейська, 9, секція 1, пр…"
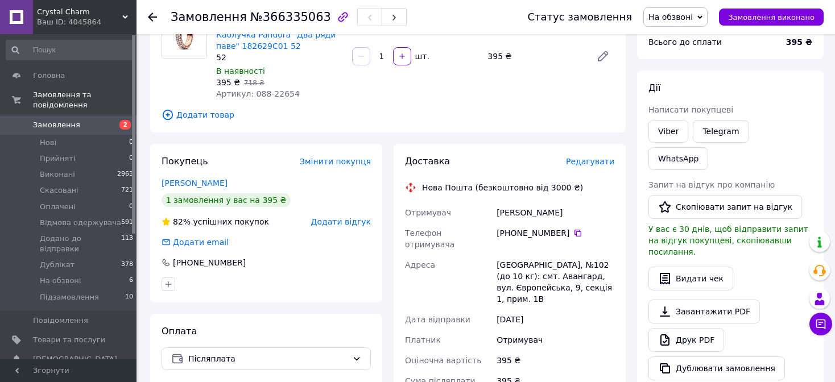
click at [271, 20] on span "№366335063" at bounding box center [290, 17] width 81 height 14
copy span "366335063"
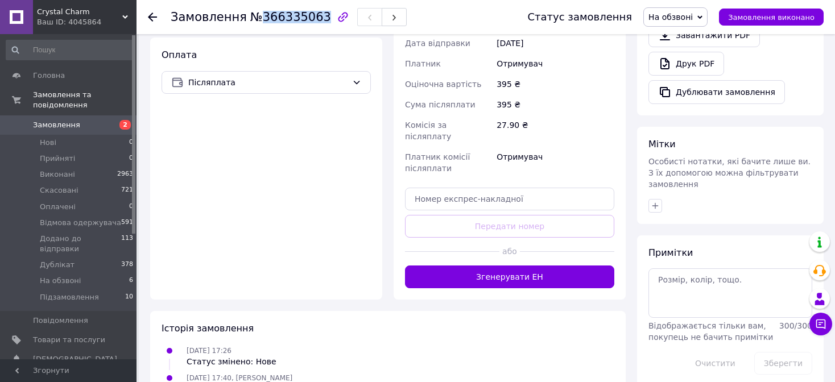
scroll to position [392, 0]
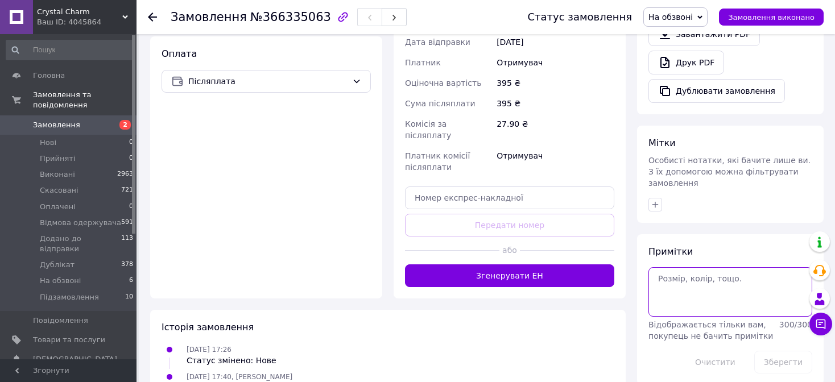
click at [690, 267] on textarea at bounding box center [731, 291] width 164 height 49
type textarea "не відповідає, вайбер"
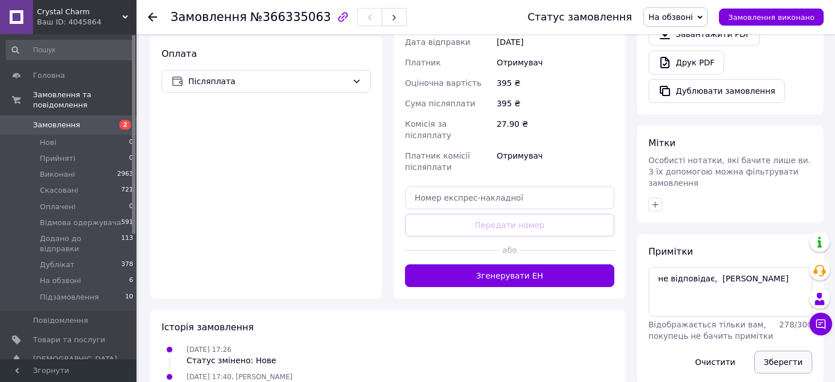
click at [774, 351] on button "Зберегти" at bounding box center [784, 362] width 58 height 23
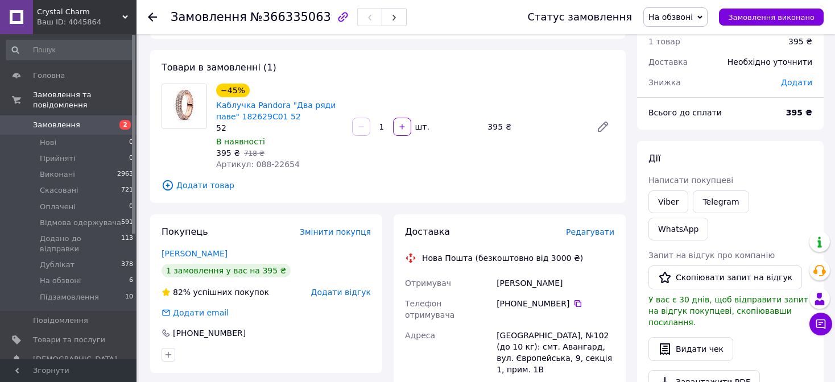
scroll to position [0, 0]
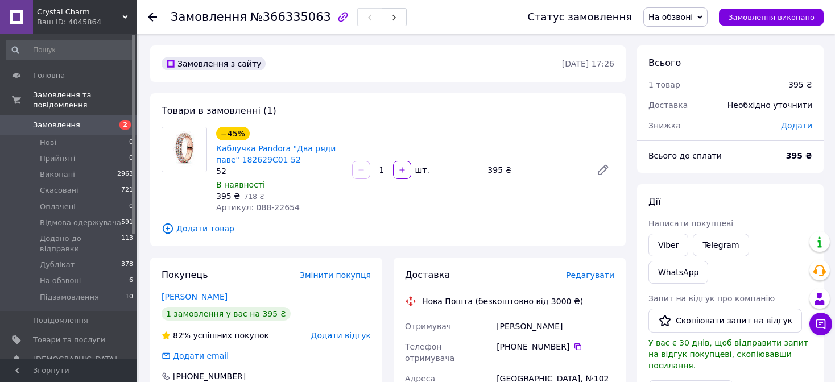
click at [151, 14] on use at bounding box center [152, 17] width 9 height 9
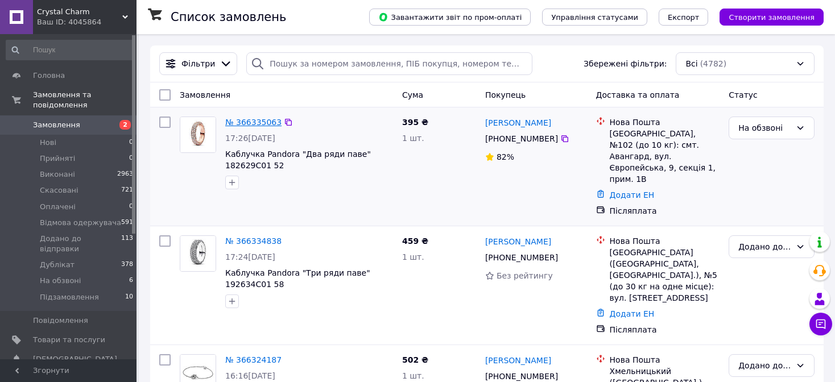
click at [258, 120] on link "№ 366335063" at bounding box center [253, 122] width 56 height 9
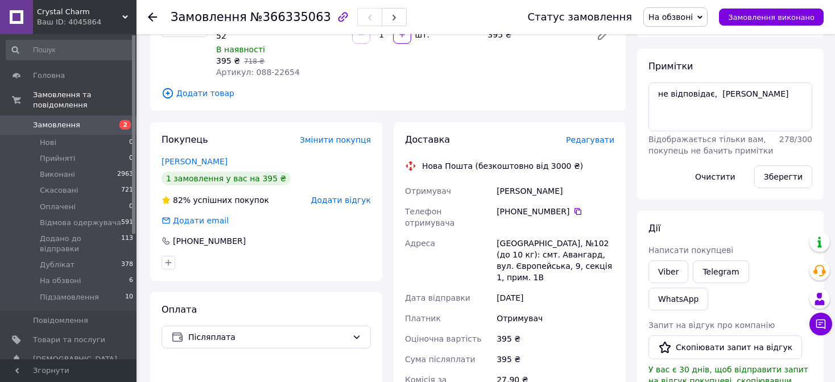
scroll to position [134, 0]
click at [758, 96] on textarea "не відповідає, вайбер" at bounding box center [731, 108] width 164 height 49
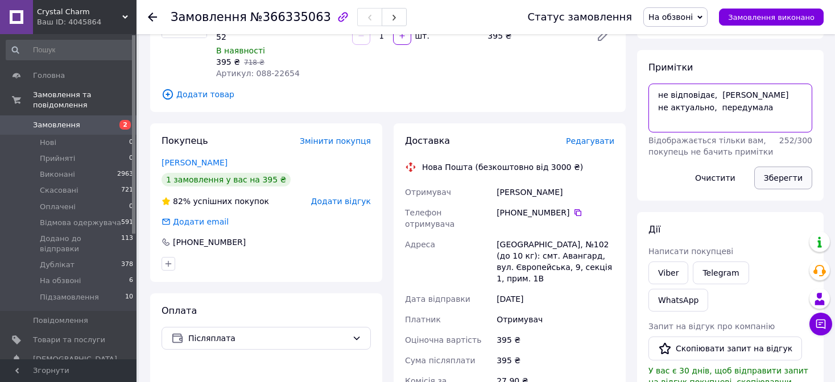
type textarea "не відповідає, вайбер не актуально, передумала"
click at [780, 176] on button "Зберегти" at bounding box center [784, 178] width 58 height 23
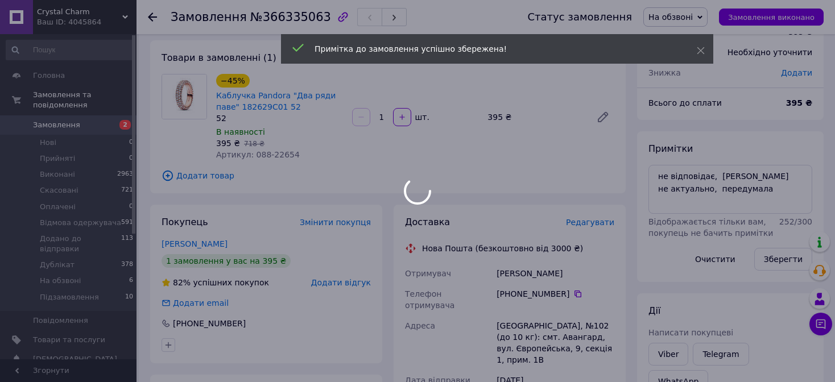
scroll to position [0, 0]
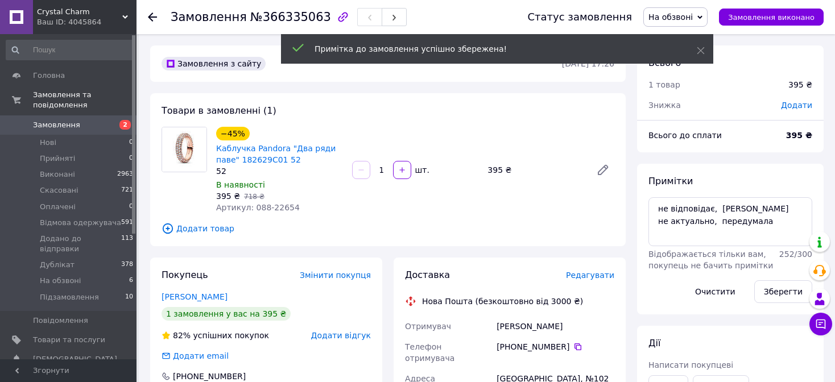
click at [685, 13] on span "На обзвоні" at bounding box center [671, 17] width 44 height 9
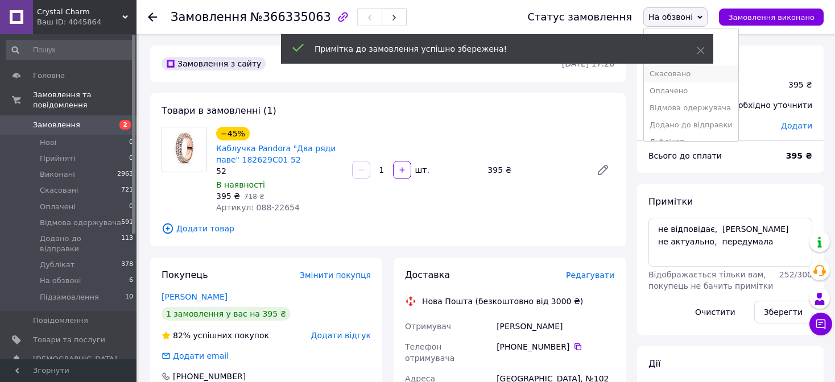
click at [673, 72] on li "Скасовано" at bounding box center [691, 73] width 94 height 17
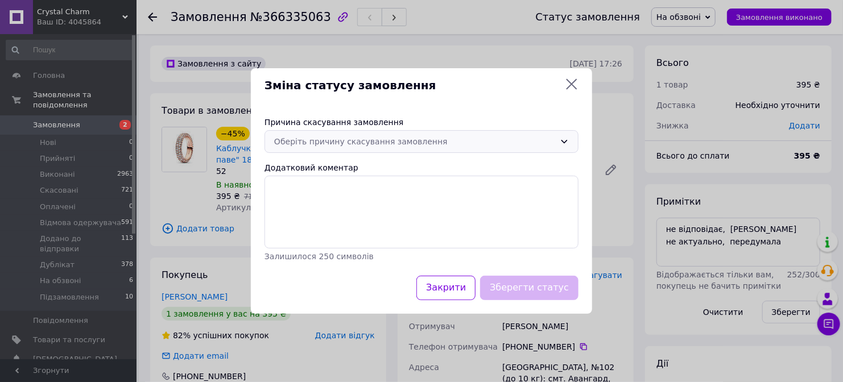
click at [377, 144] on div "Оберіть причину скасування замовлення" at bounding box center [414, 141] width 281 height 13
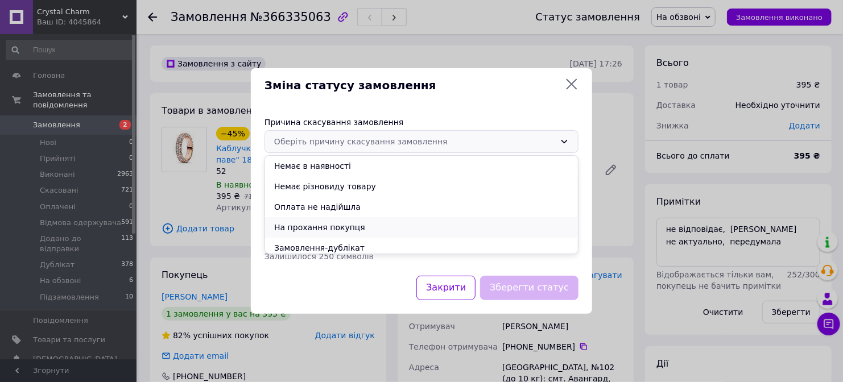
click at [340, 225] on li "На прохання покупця" at bounding box center [421, 227] width 313 height 20
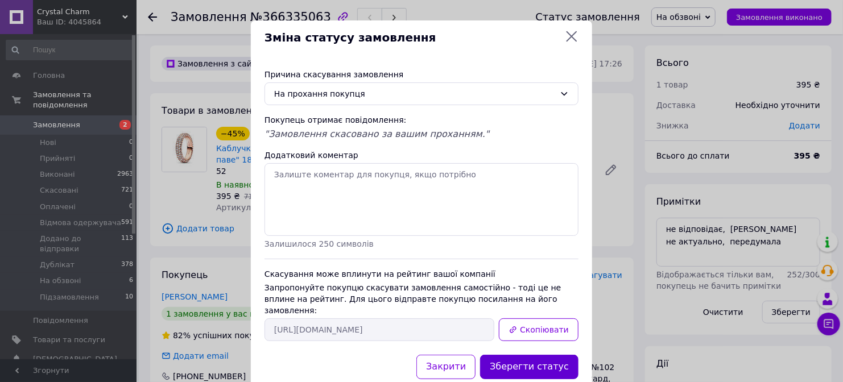
click at [514, 363] on button "Зберегти статус" at bounding box center [529, 367] width 98 height 24
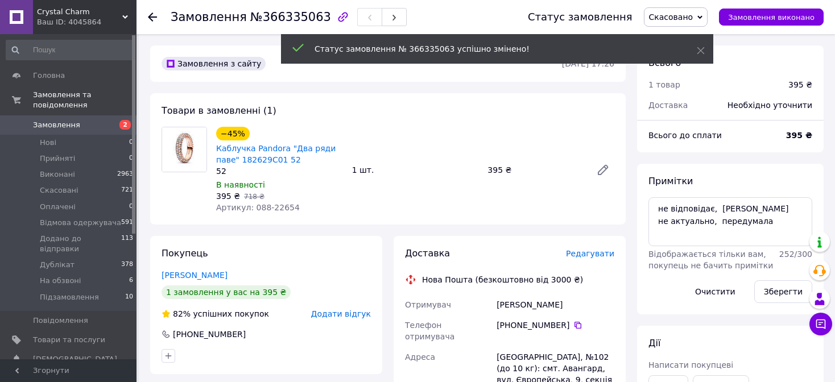
click at [150, 17] on use at bounding box center [152, 17] width 9 height 9
